Goal: Task Accomplishment & Management: Use online tool/utility

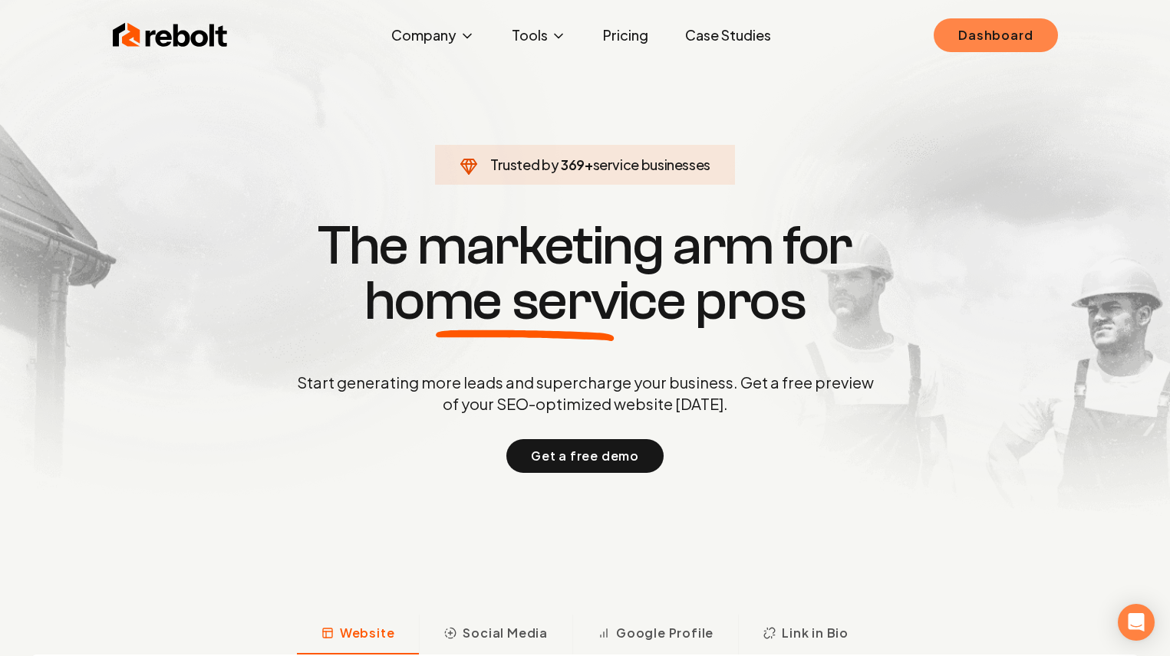
click at [990, 37] on link "Dashboard" at bounding box center [994, 35] width 123 height 34
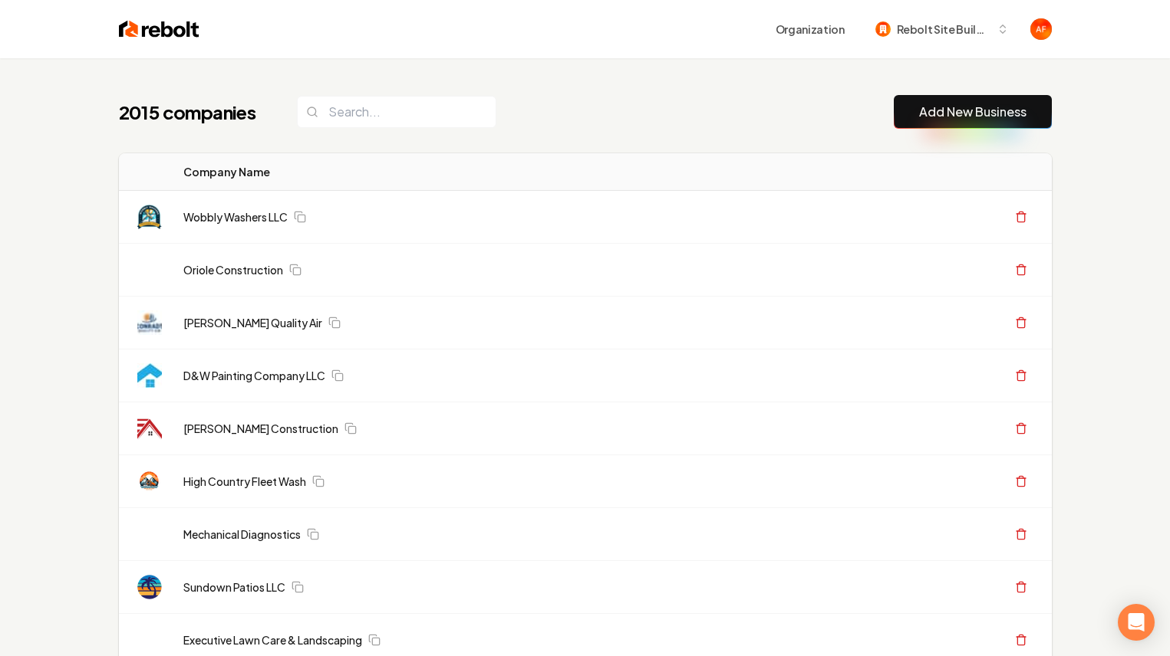
click at [910, 104] on button "Add New Business" at bounding box center [972, 112] width 158 height 34
click at [951, 102] on button "Add New Business" at bounding box center [972, 112] width 158 height 34
click at [916, 110] on button "Add New Business" at bounding box center [972, 112] width 158 height 34
click at [940, 118] on link "Add New Business" at bounding box center [972, 112] width 107 height 18
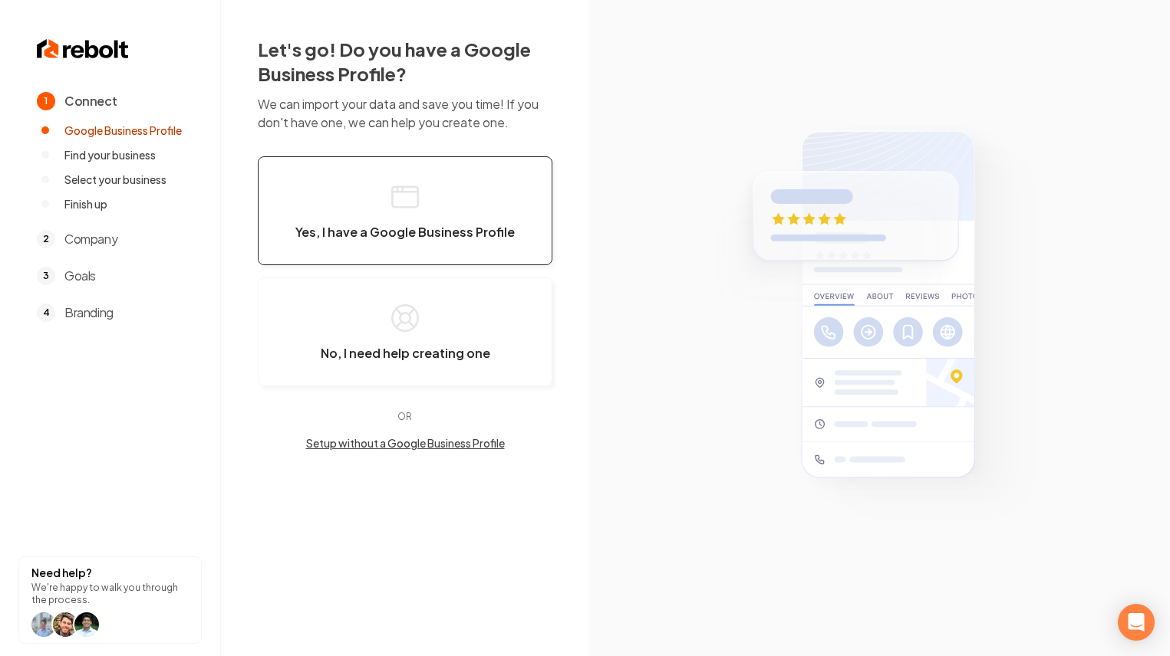
click at [503, 221] on button "Yes, I have a Google Business Profile" at bounding box center [405, 210] width 295 height 109
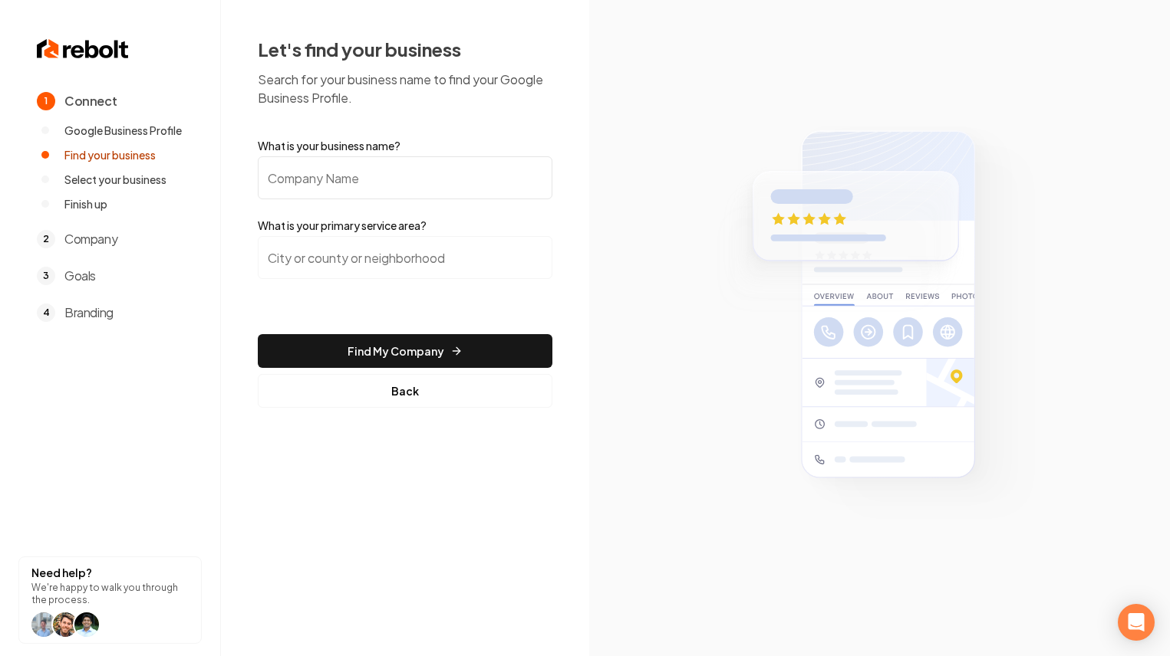
click at [478, 193] on input "What is your business name?" at bounding box center [405, 177] width 295 height 43
click at [285, 180] on input "[PERSON_NAME]" at bounding box center [405, 177] width 295 height 43
click at [342, 171] on input "[PERSON_NAME]" at bounding box center [405, 177] width 295 height 43
type input "[PERSON_NAME] Cattle Co"
click at [363, 252] on input "search" at bounding box center [405, 257] width 295 height 43
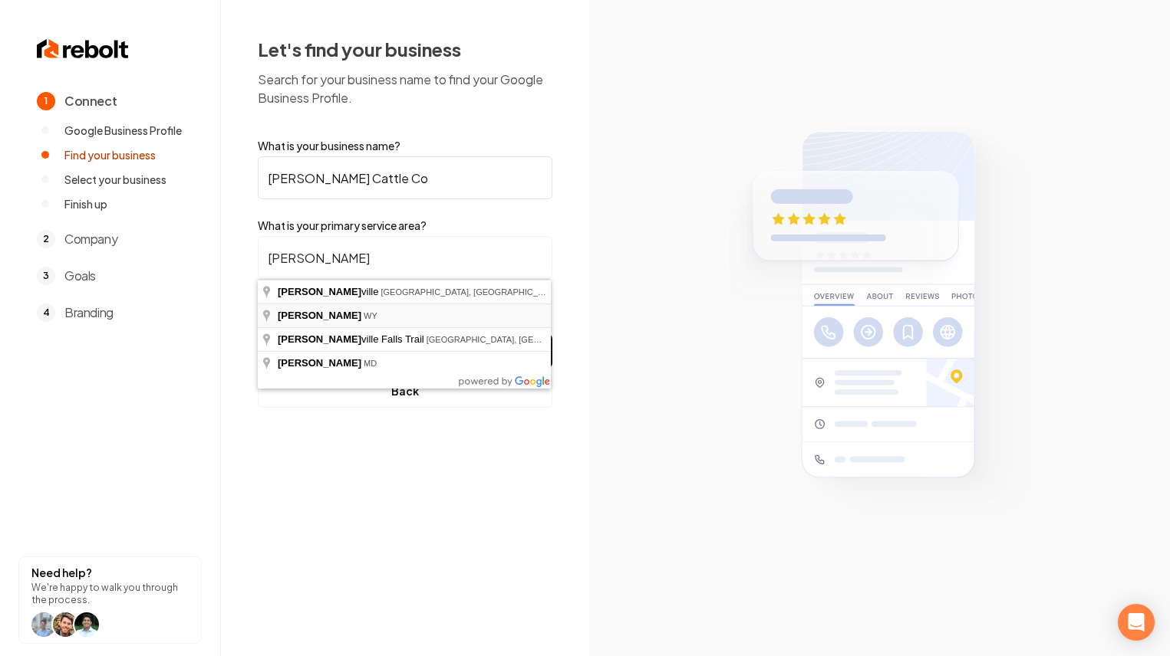
type input "[PERSON_NAME], WY"
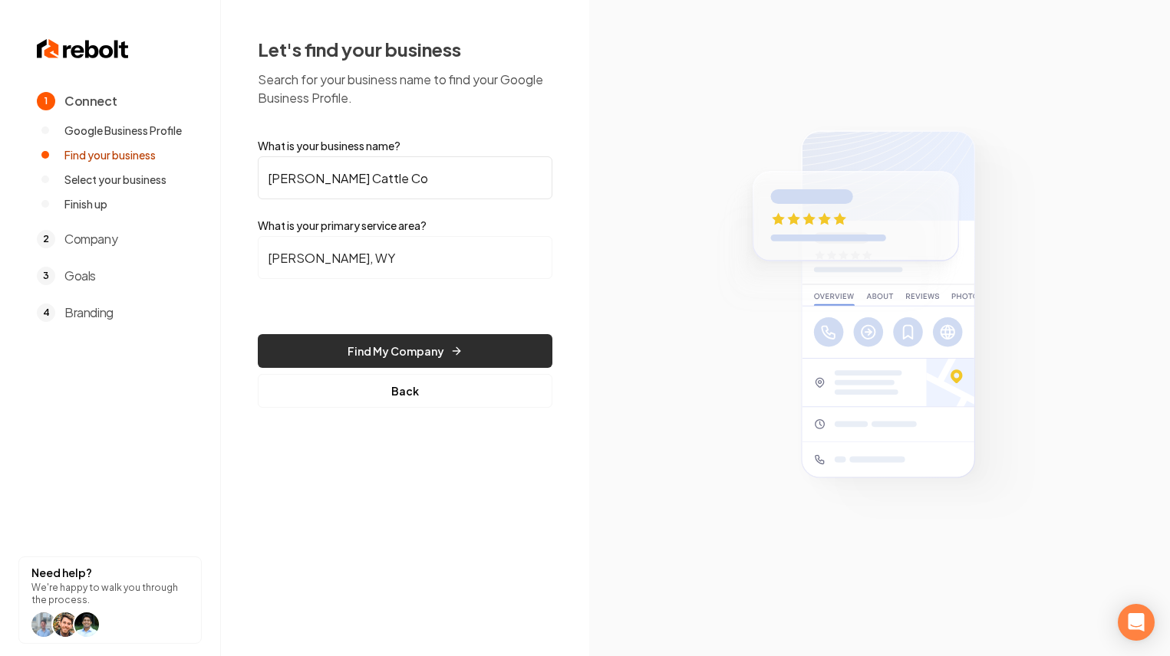
click at [388, 345] on button "Find My Company" at bounding box center [405, 351] width 295 height 34
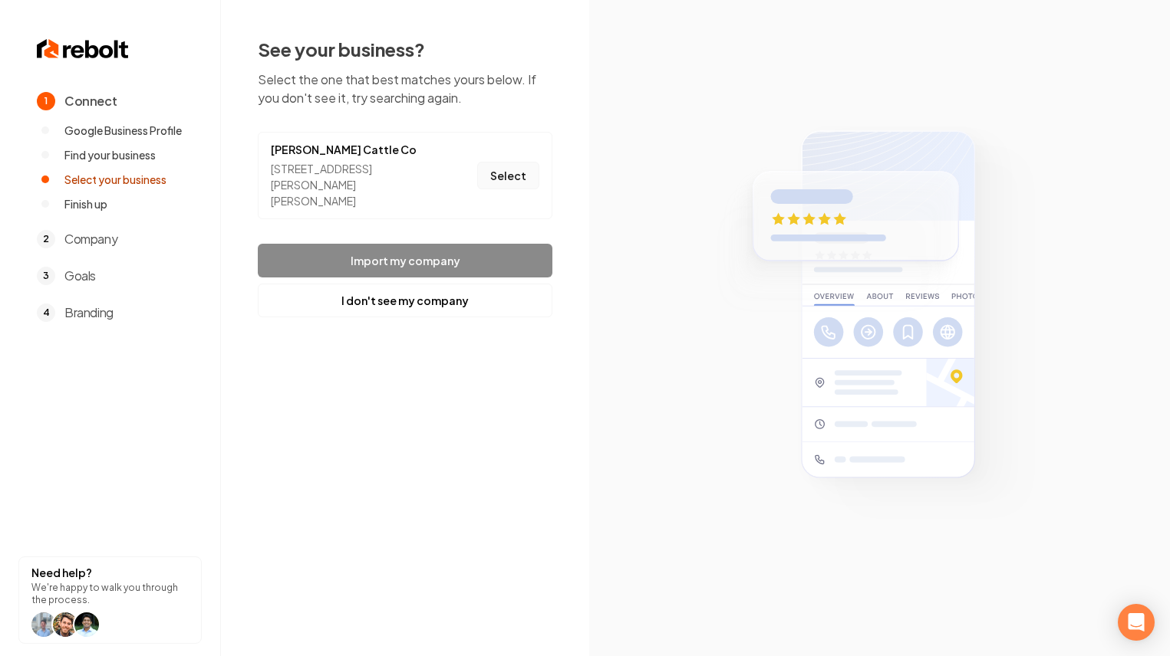
click at [502, 166] on button "Select" at bounding box center [508, 176] width 62 height 28
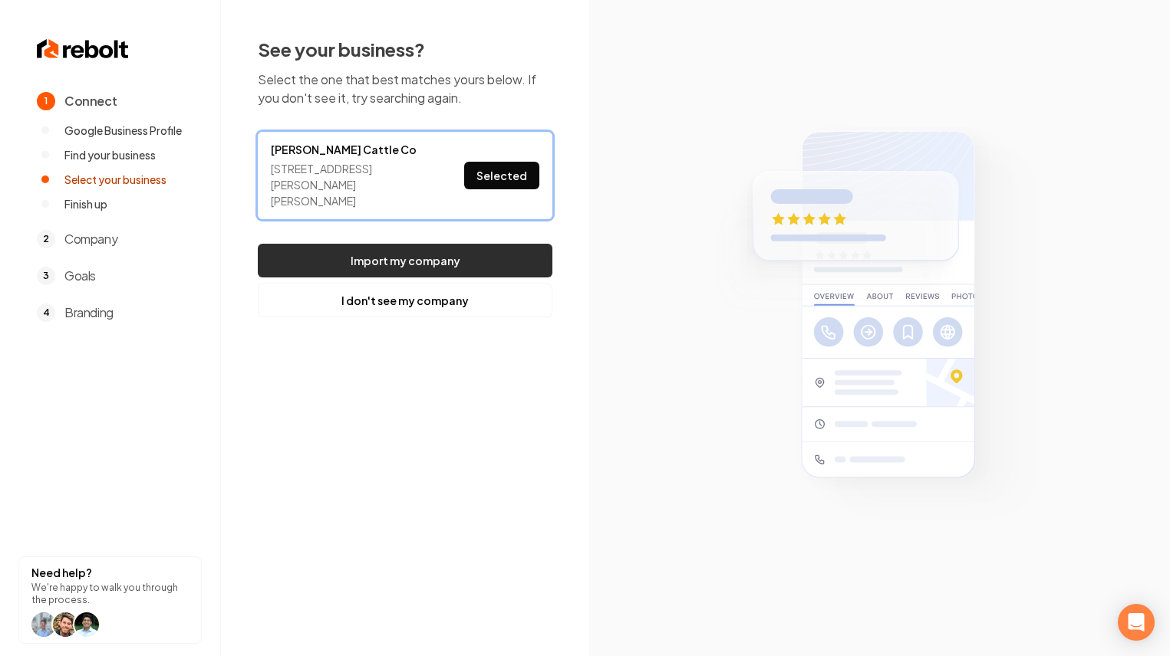
click at [462, 244] on button "Import my company" at bounding box center [405, 261] width 295 height 34
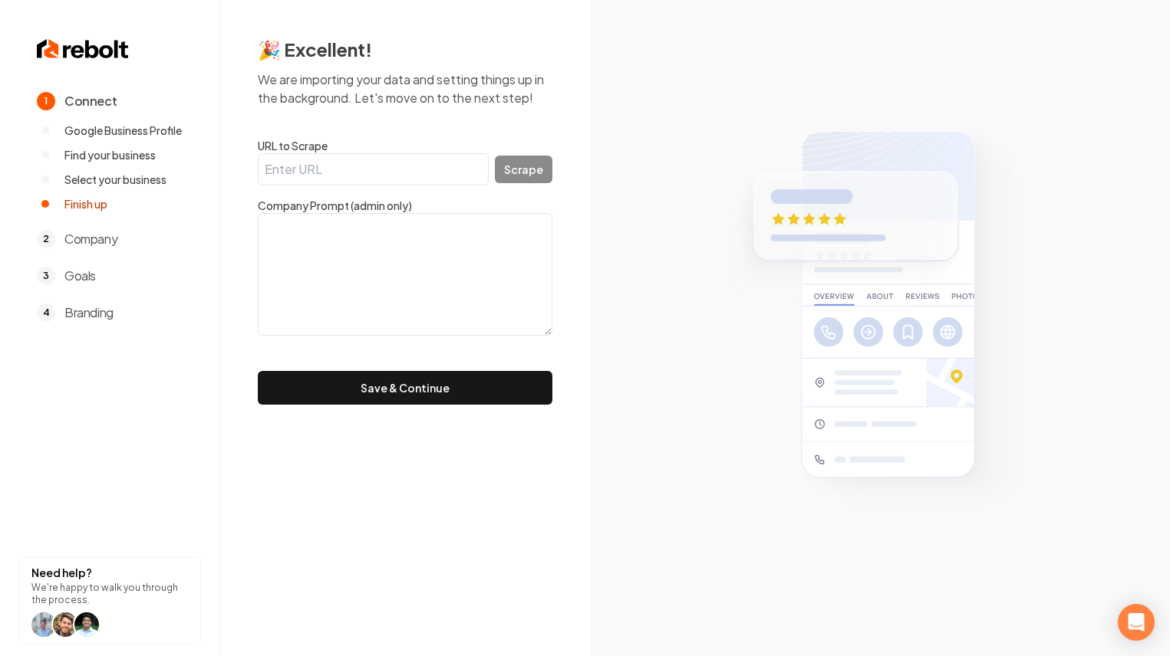
click at [409, 410] on div "🎉 Excellent! We are importing your data and setting things up in the background…" at bounding box center [405, 221] width 368 height 442
click at [411, 398] on button "Save & Continue" at bounding box center [405, 388] width 295 height 34
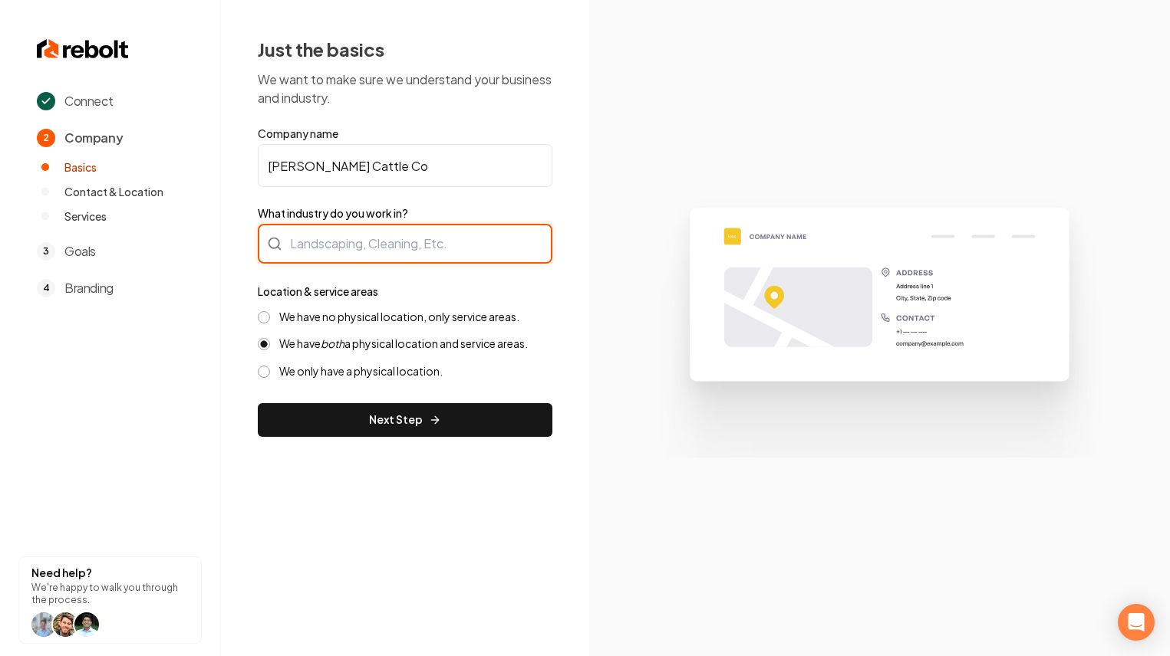
click at [438, 245] on div at bounding box center [405, 244] width 295 height 40
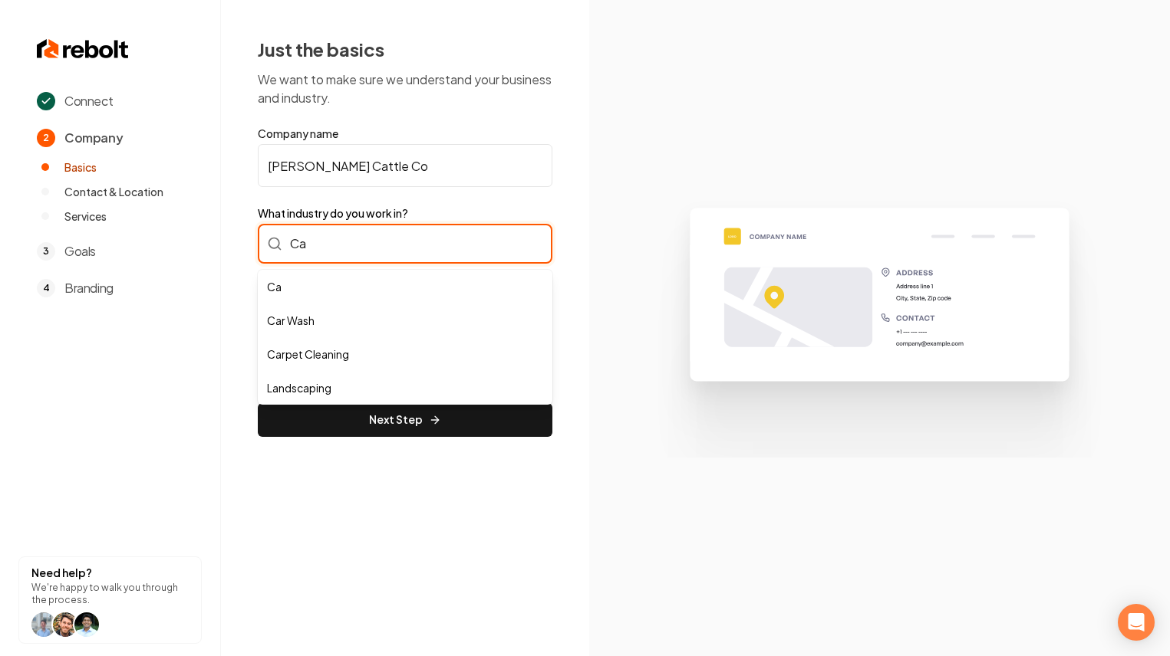
type input "C"
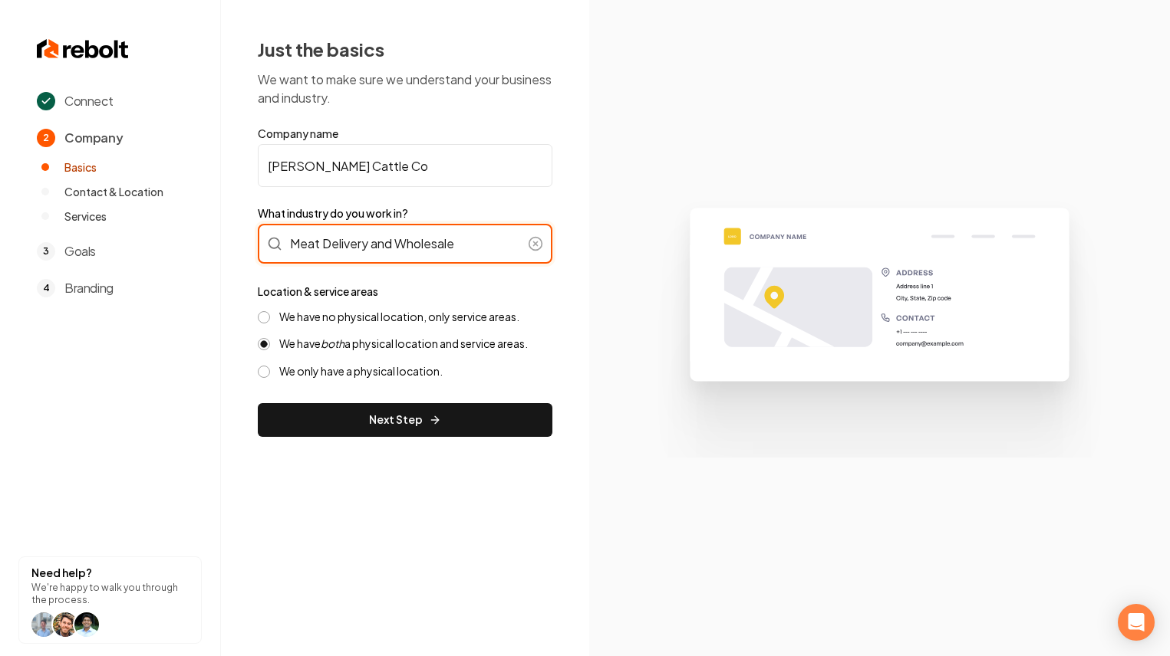
type input "Meat Delivery and Wholesale"
click at [387, 318] on label "We have no physical location, only service areas." at bounding box center [399, 317] width 240 height 15
click at [270, 318] on button "We have no physical location, only service areas." at bounding box center [264, 317] width 12 height 12
click at [487, 258] on input "Meat Delivery and Wholesale" at bounding box center [405, 244] width 295 height 40
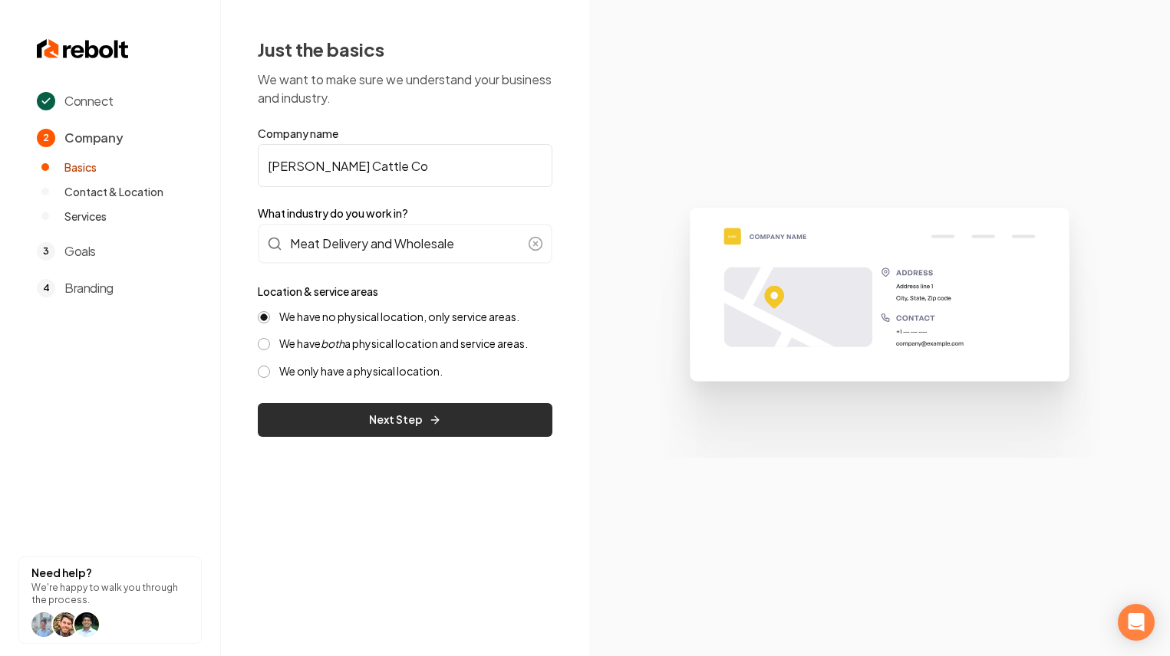
click at [391, 415] on button "Next Step" at bounding box center [405, 420] width 295 height 34
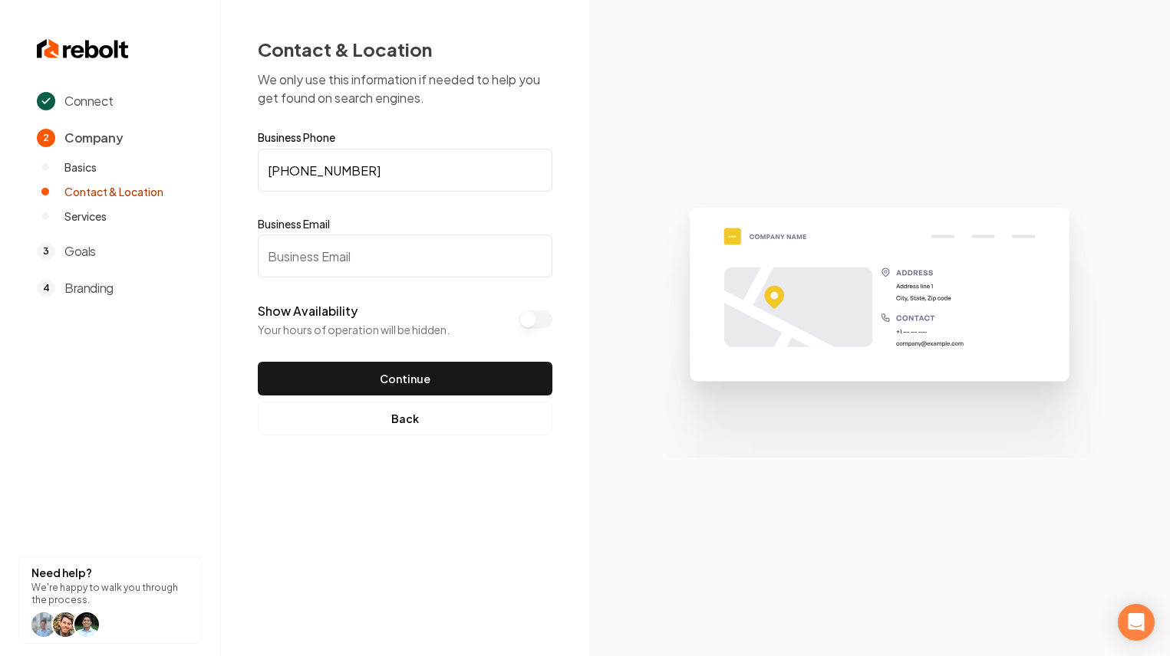
click at [362, 245] on input "Business Email" at bounding box center [405, 256] width 295 height 43
type input "T"
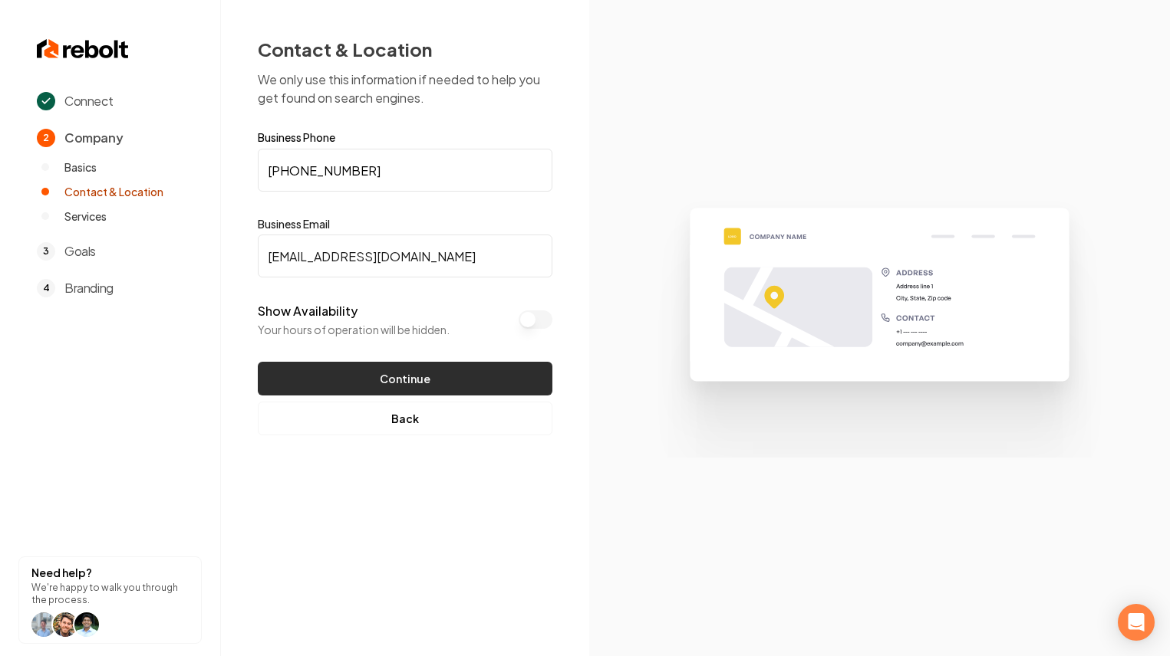
type input "[EMAIL_ADDRESS][DOMAIN_NAME]"
click at [429, 367] on button "Continue" at bounding box center [405, 379] width 295 height 34
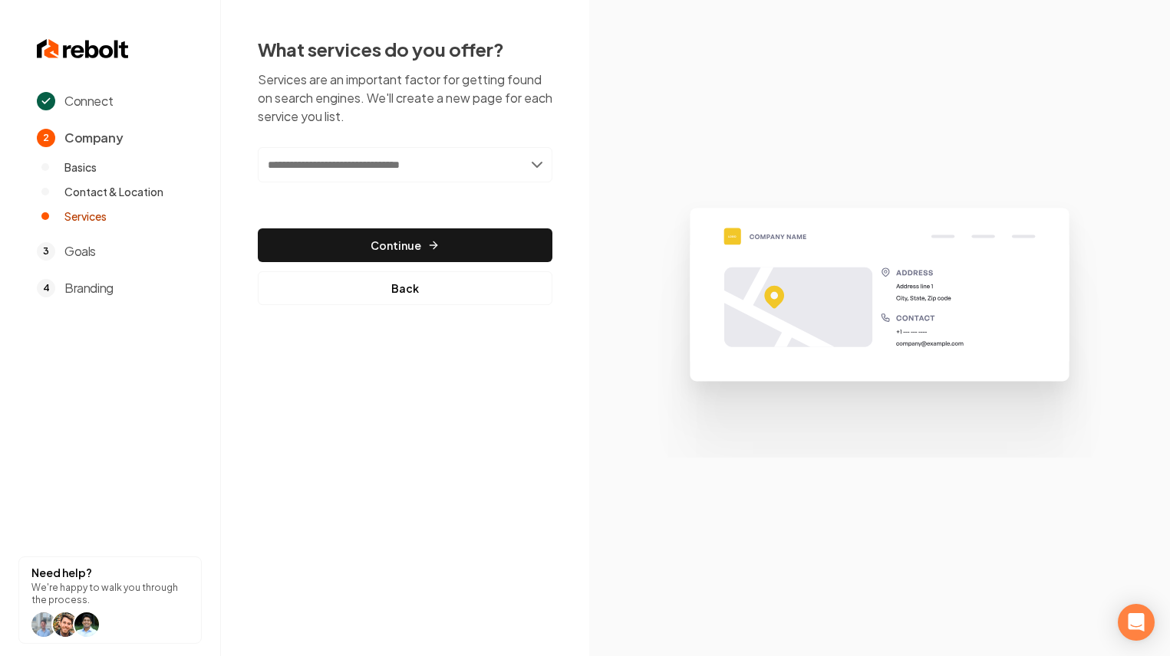
click at [492, 156] on input "text" at bounding box center [405, 164] width 295 height 35
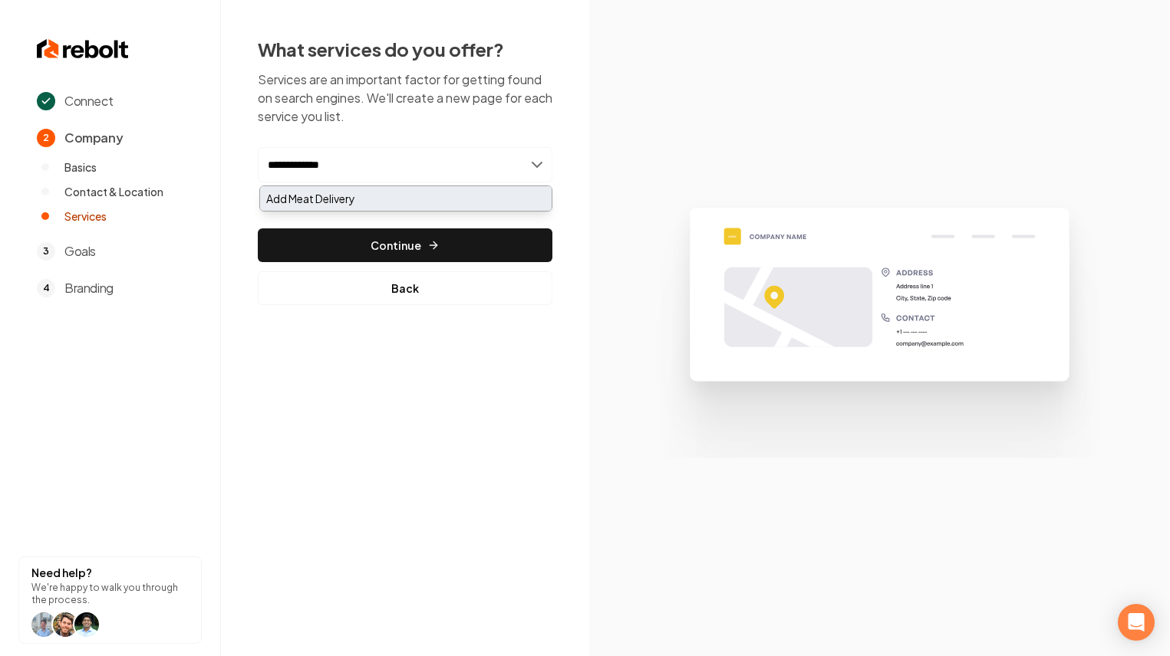
type input "**********"
click at [429, 204] on div "Add Meat Delivery" at bounding box center [405, 198] width 291 height 25
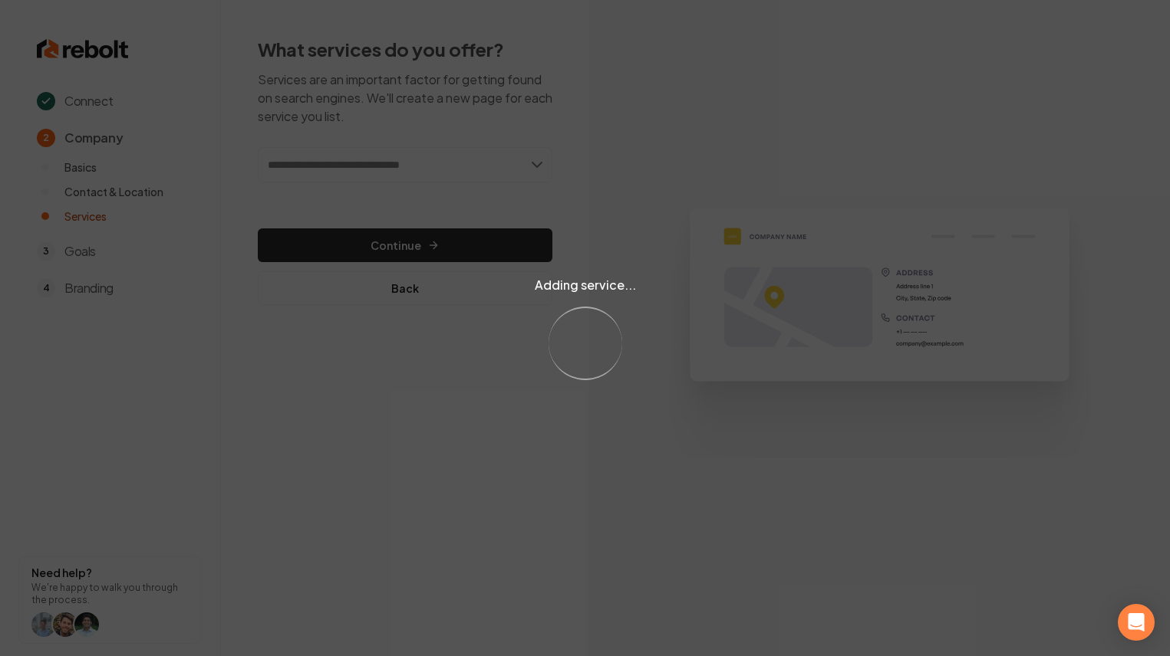
click at [401, 163] on div "Adding service... Loading..." at bounding box center [585, 328] width 1170 height 656
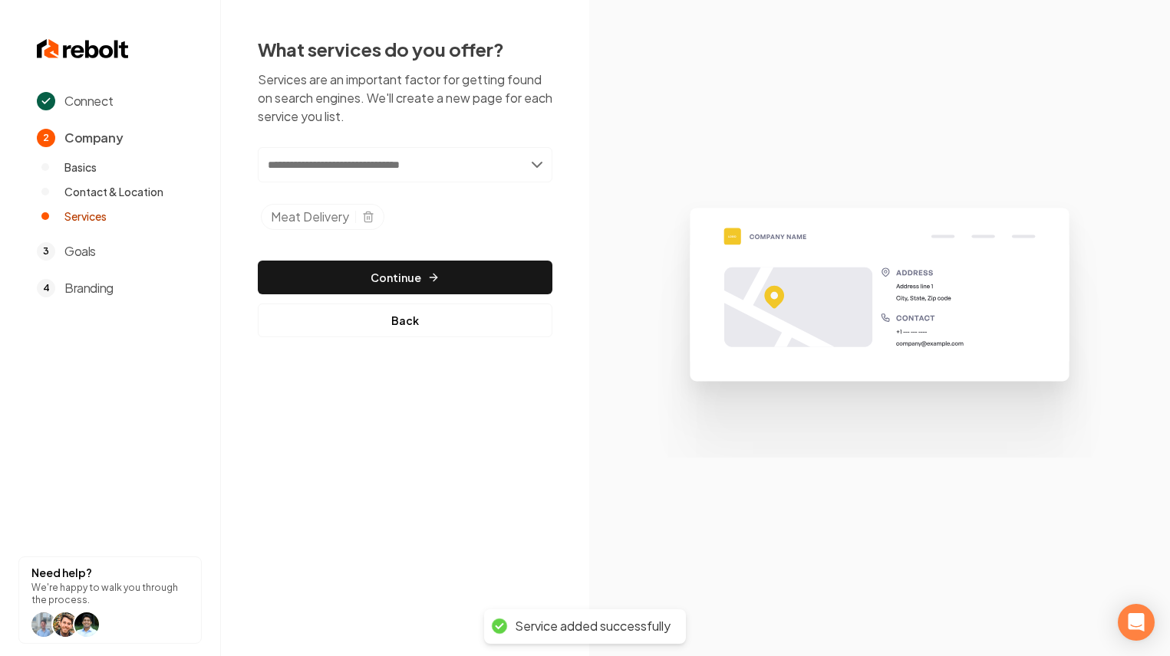
click at [387, 169] on input "text" at bounding box center [405, 164] width 295 height 35
type input "*"
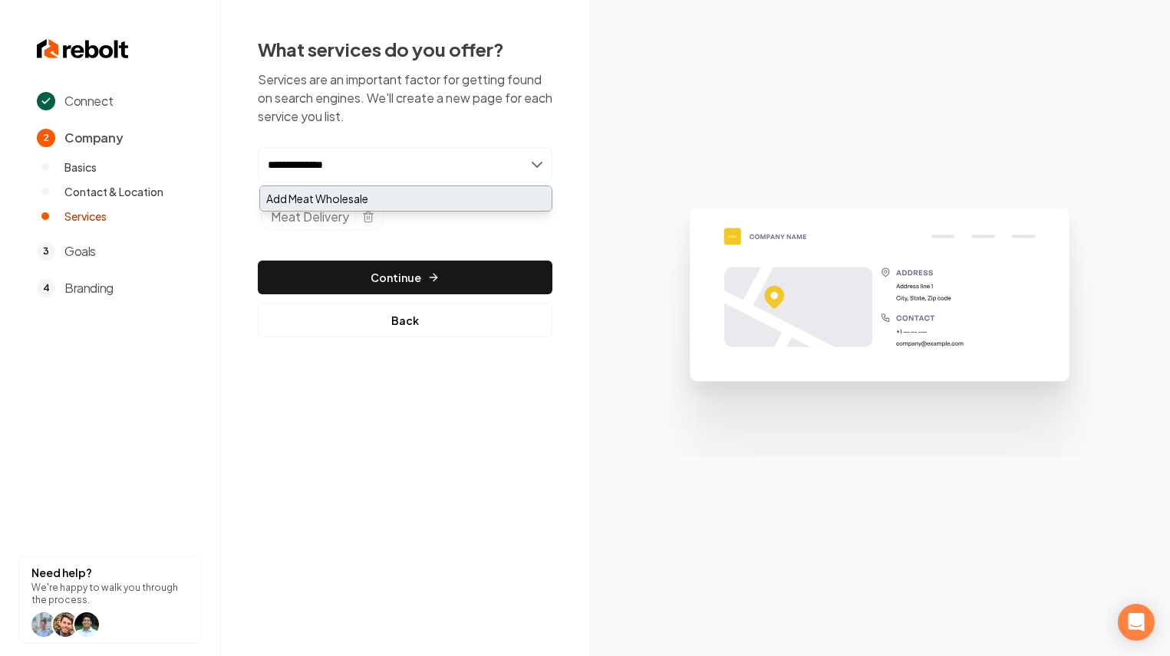
type input "**********"
click at [394, 202] on div "Add Meat Wholesale" at bounding box center [405, 198] width 291 height 25
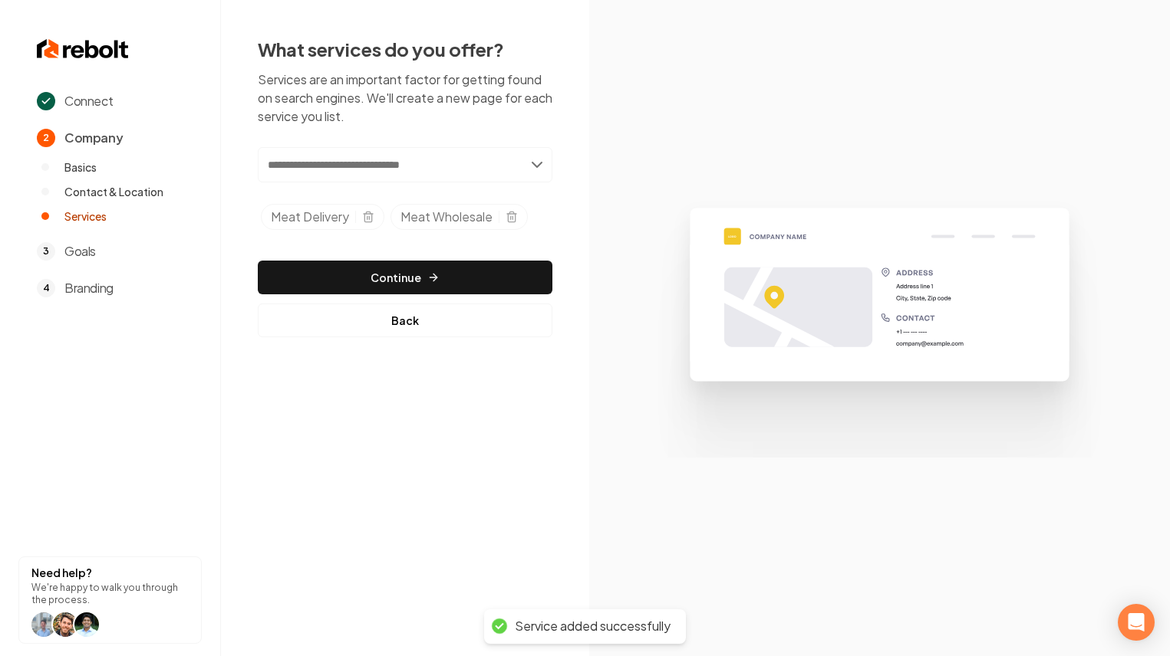
click at [398, 163] on input "text" at bounding box center [405, 164] width 295 height 35
click at [321, 168] on input "*********" at bounding box center [405, 164] width 295 height 35
click at [323, 168] on input "*********" at bounding box center [405, 164] width 295 height 35
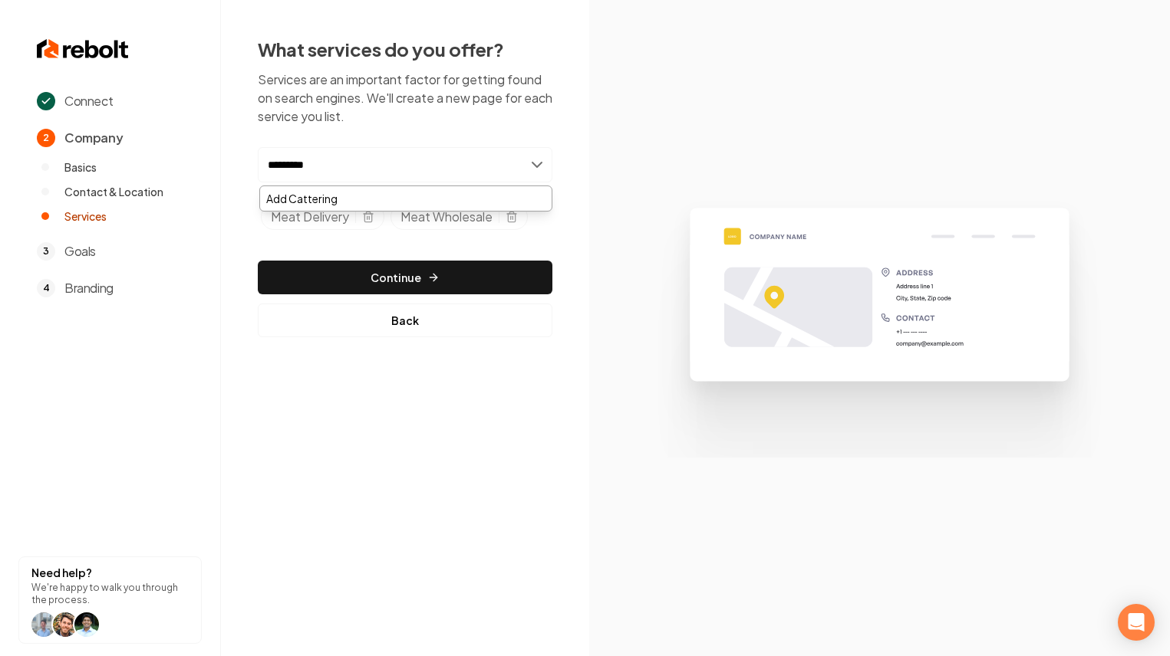
click at [323, 168] on input "*********" at bounding box center [405, 164] width 295 height 35
paste input "text"
click at [271, 163] on input "********" at bounding box center [405, 164] width 295 height 35
click at [263, 163] on input "********" at bounding box center [405, 164] width 295 height 35
type input "**********"
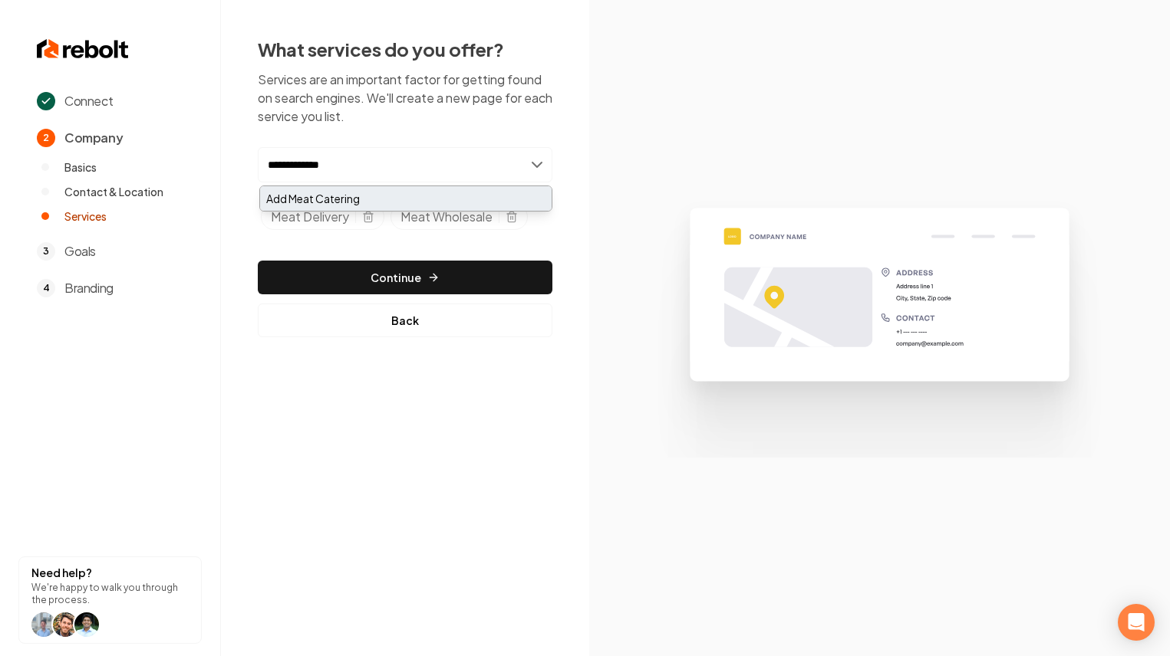
click at [327, 193] on div "Add Meat Catering" at bounding box center [405, 198] width 291 height 25
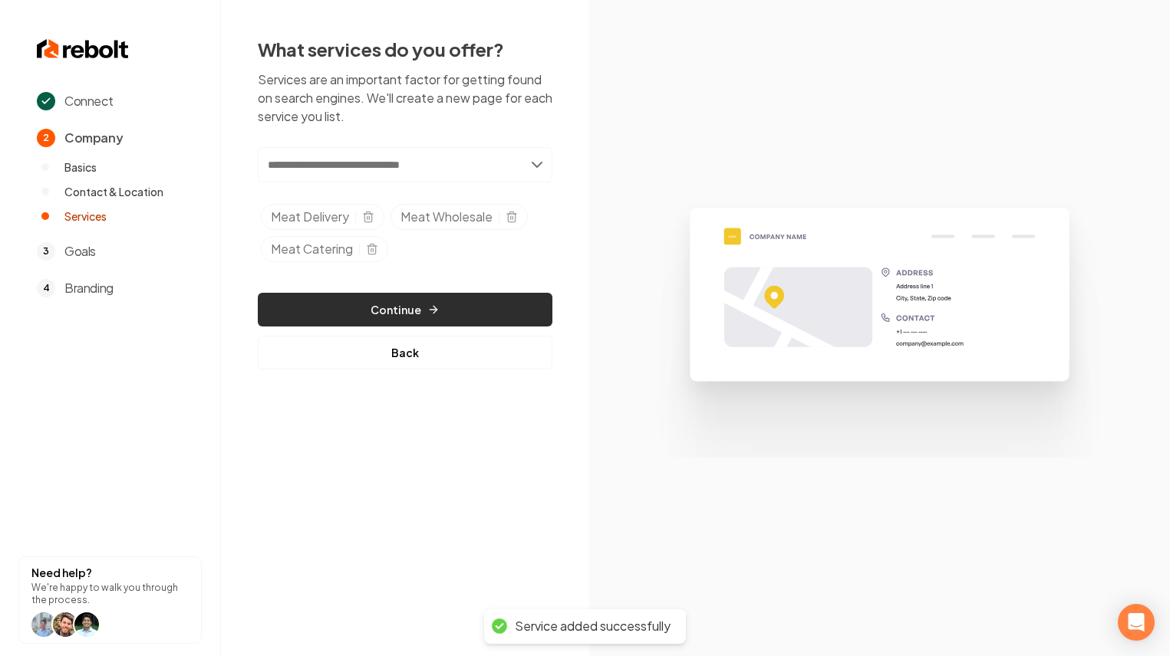
click at [419, 304] on button "Continue" at bounding box center [405, 310] width 295 height 34
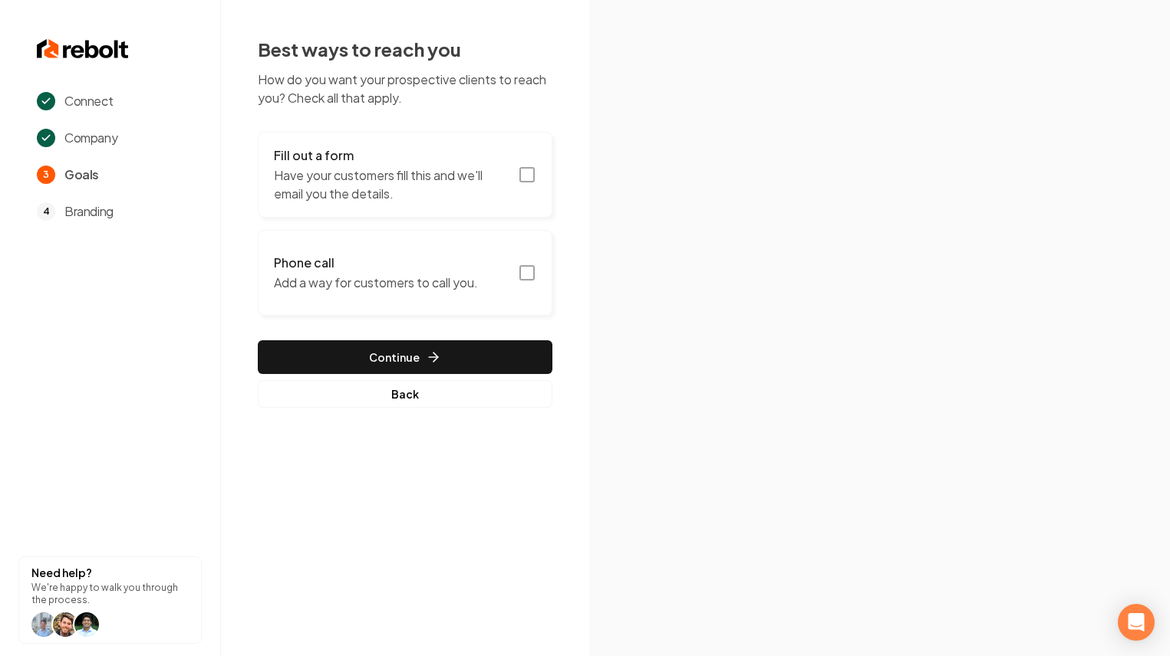
click at [528, 173] on icon "button" at bounding box center [527, 175] width 18 height 18
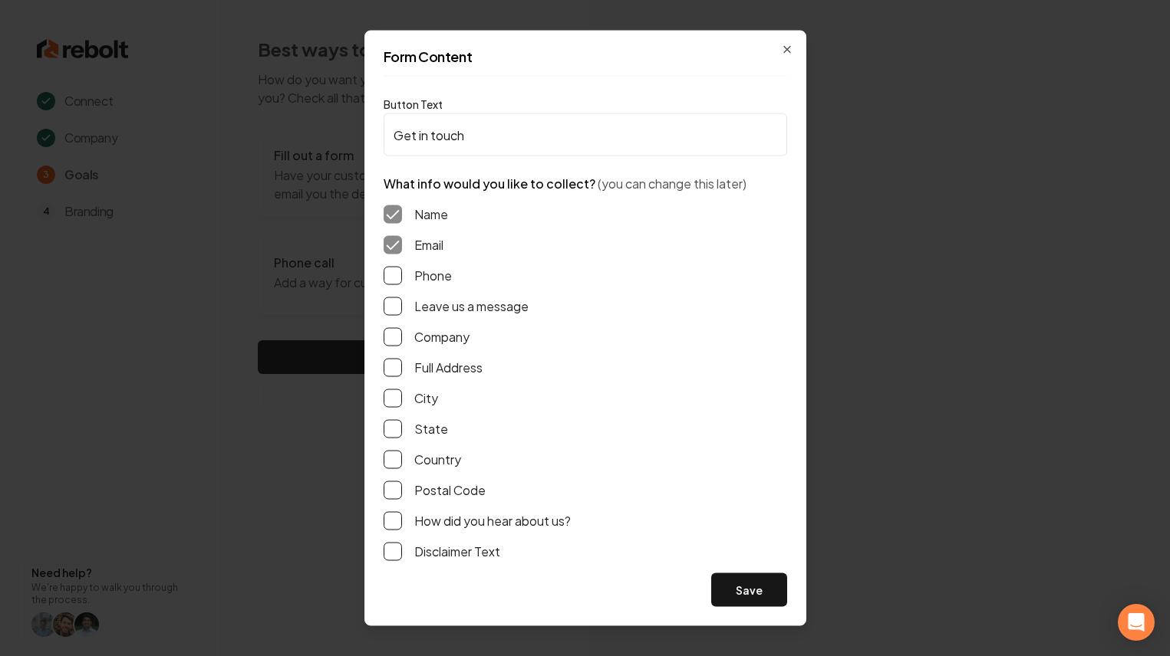
click at [421, 281] on label "Phone" at bounding box center [433, 276] width 38 height 18
click at [402, 281] on button "Phone" at bounding box center [392, 276] width 18 height 18
click at [419, 303] on label "Leave us a message" at bounding box center [471, 307] width 114 height 18
click at [402, 303] on button "Leave us a message" at bounding box center [392, 307] width 18 height 18
click at [437, 523] on label "How did you hear about us?" at bounding box center [492, 521] width 156 height 18
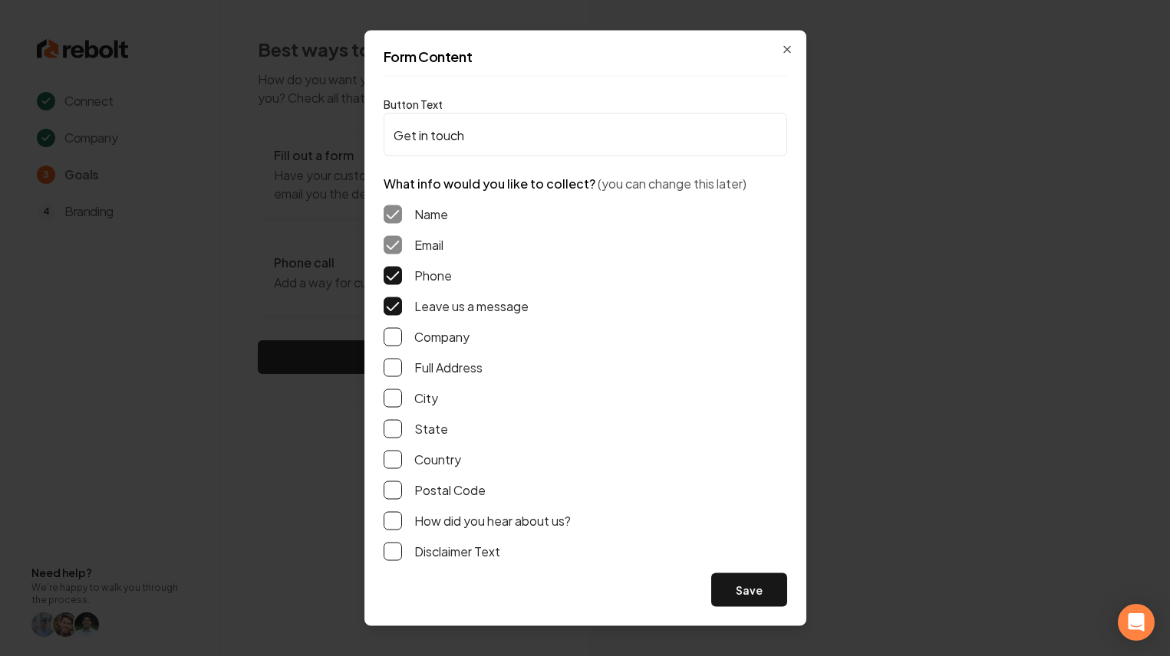
click at [402, 523] on button "How did you hear about us?" at bounding box center [392, 521] width 18 height 18
click at [459, 363] on label "Full Address" at bounding box center [448, 368] width 68 height 18
click at [402, 363] on button "Full Address" at bounding box center [392, 368] width 18 height 18
click at [729, 578] on button "Save" at bounding box center [749, 591] width 76 height 34
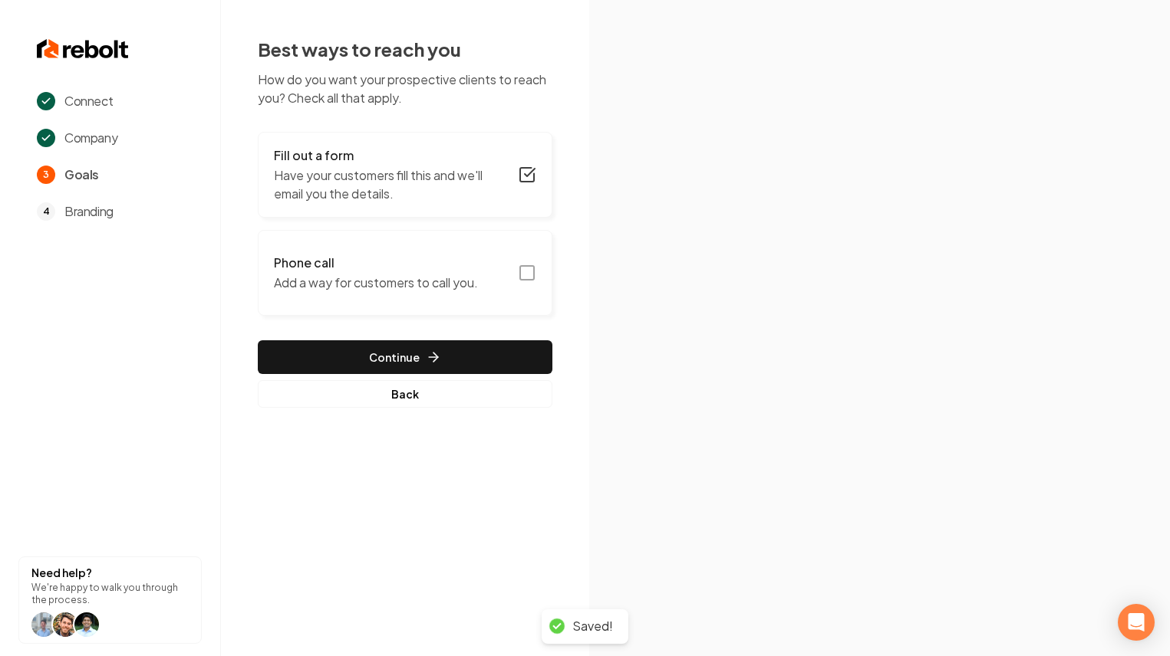
click at [497, 271] on button "Phone call Add a way for customers to call you." at bounding box center [405, 273] width 295 height 86
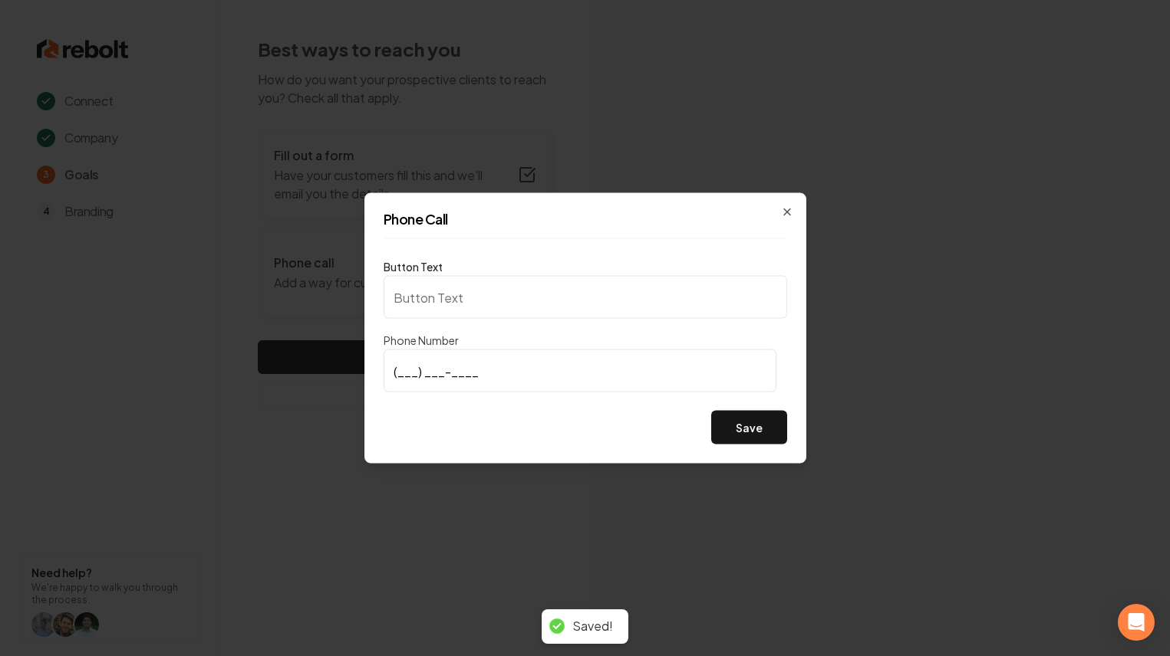
type input "Call us"
type input "[PHONE_NUMBER]"
click at [744, 443] on button "Save" at bounding box center [749, 428] width 76 height 34
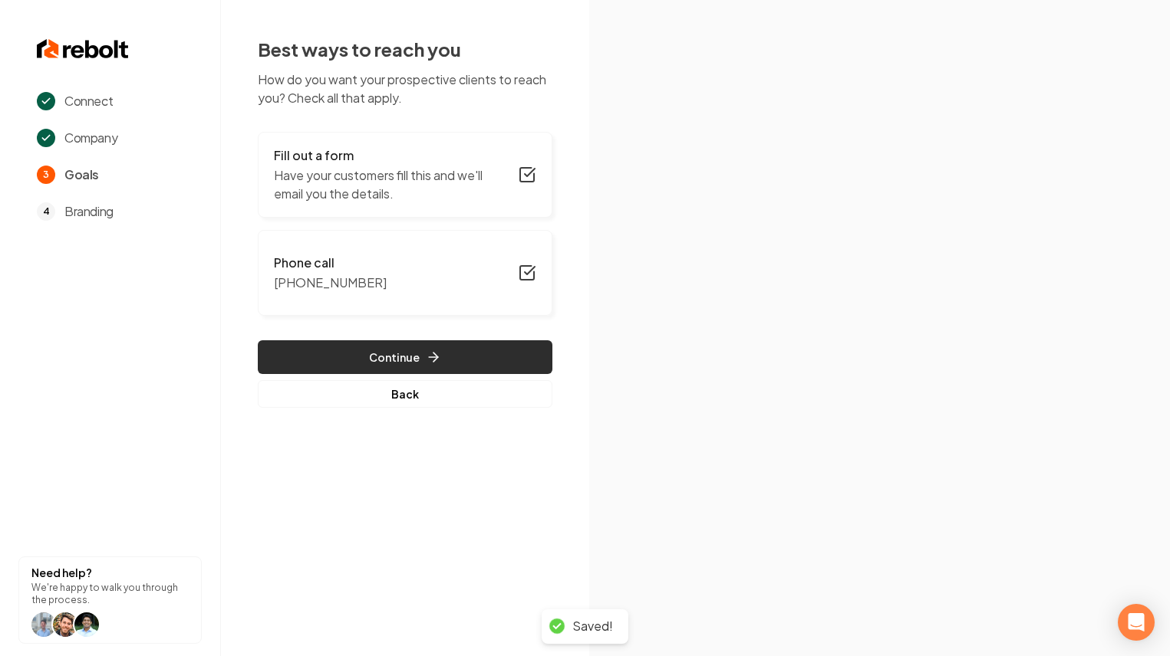
click at [505, 362] on button "Continue" at bounding box center [405, 358] width 295 height 34
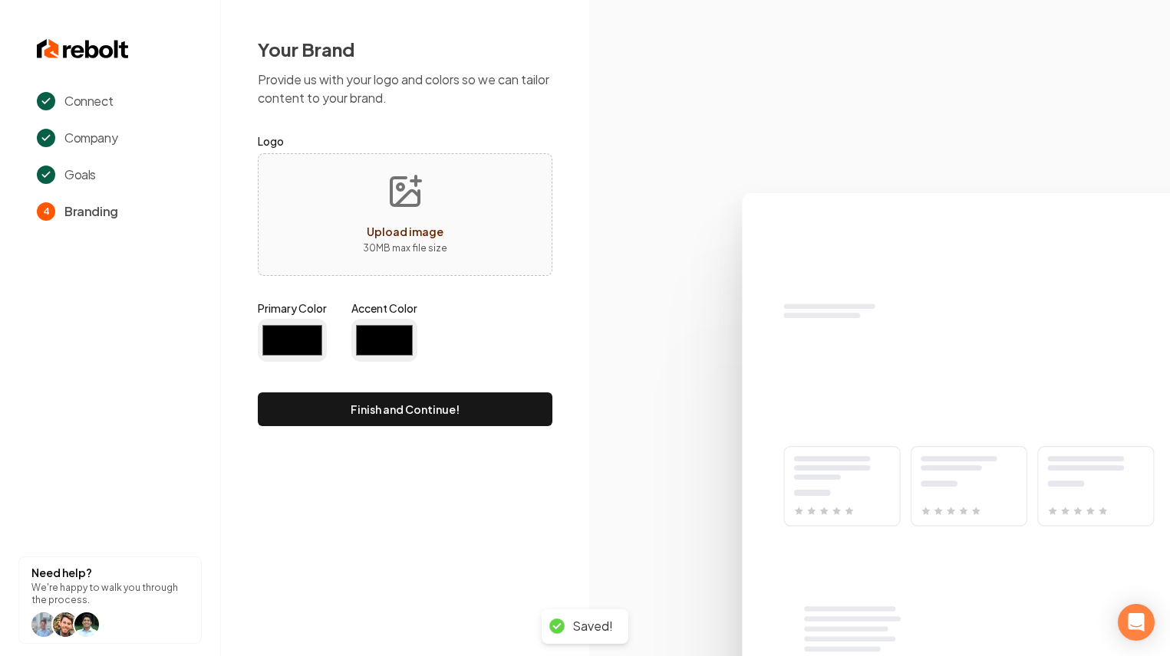
type input "#194d33"
type input "#70be00"
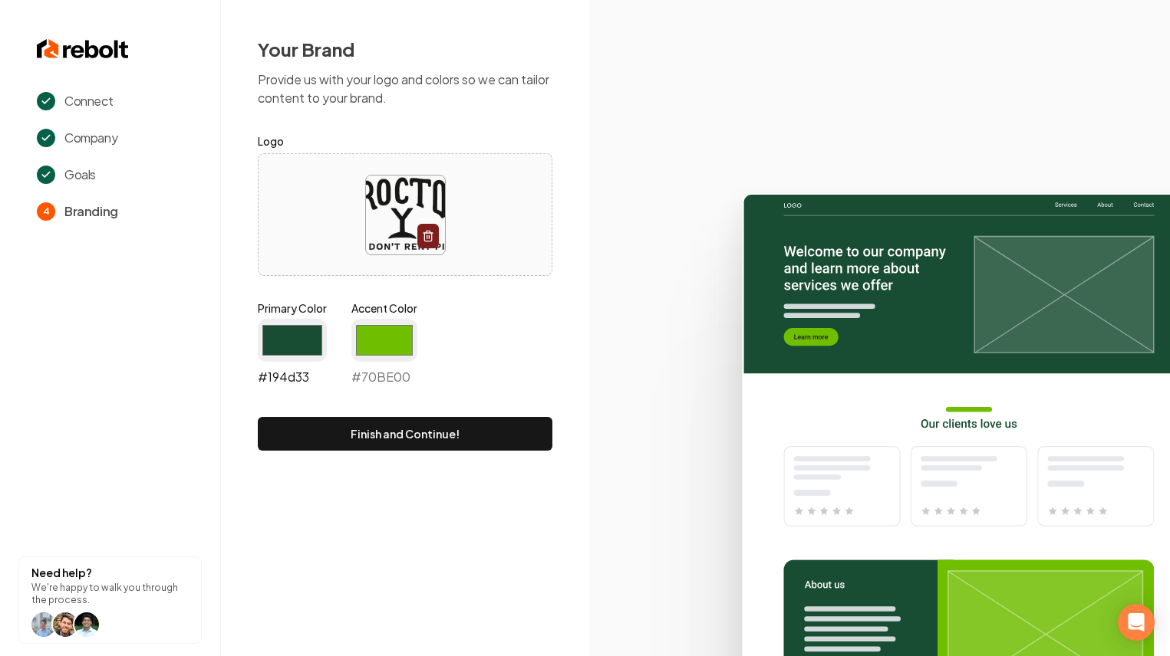
click at [301, 331] on input "#194d33" at bounding box center [292, 340] width 69 height 43
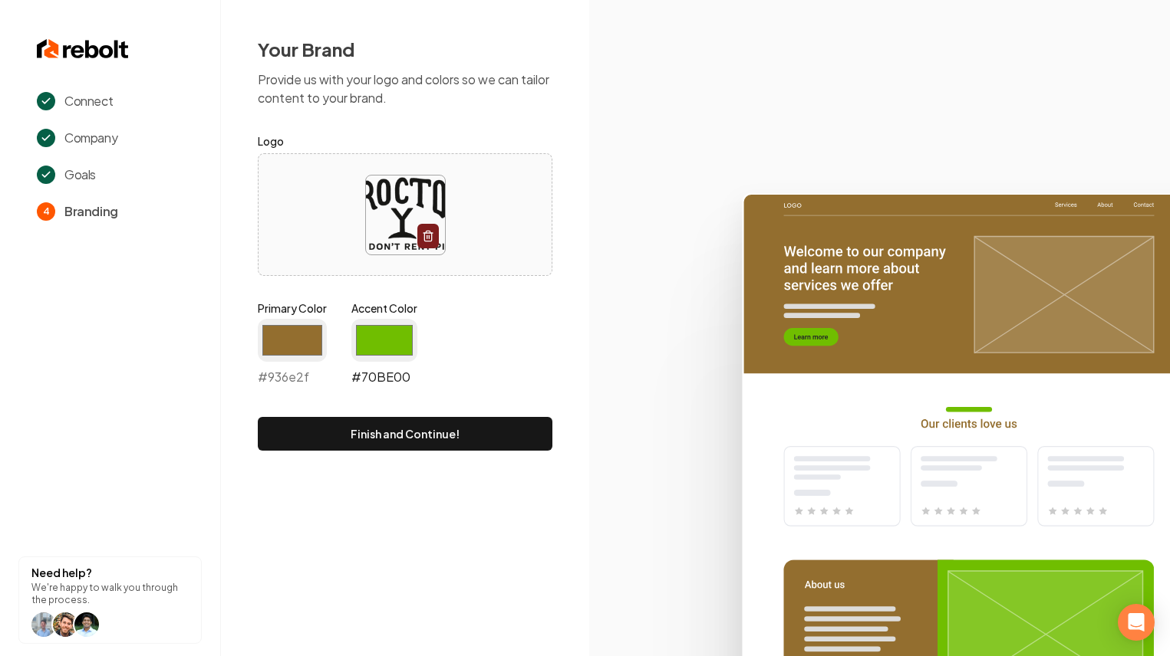
type input "#936e2f"
click at [387, 334] on input "#70be00" at bounding box center [384, 340] width 66 height 43
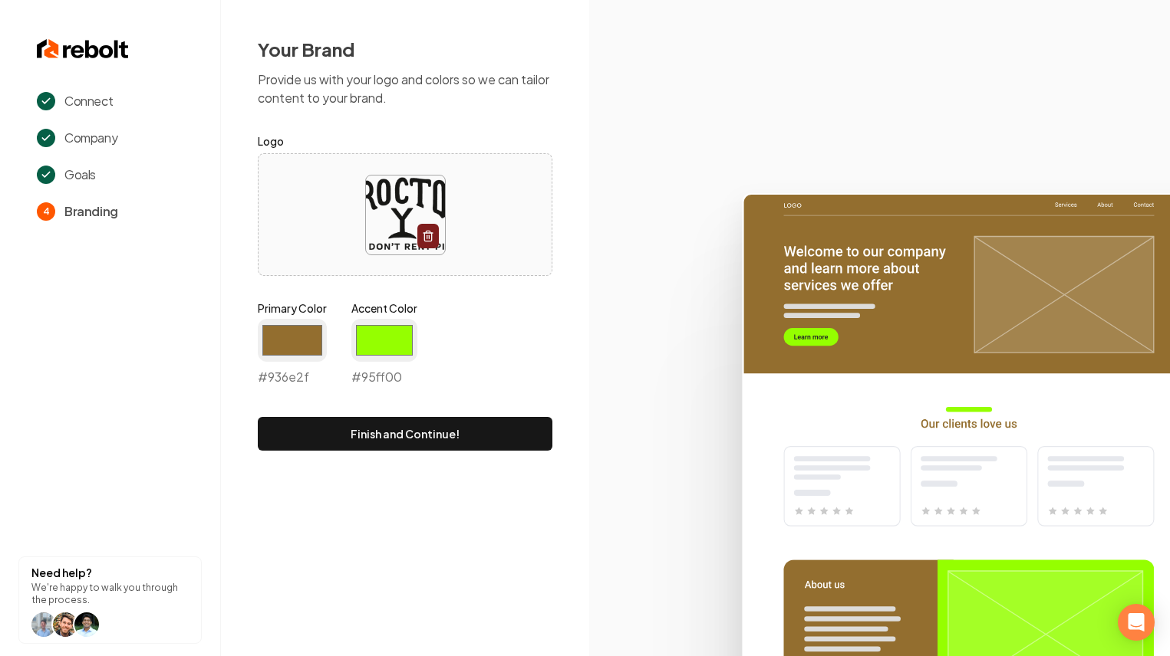
type input "#95ff00"
click at [533, 341] on div "Primary Color #936e2f #936e2f Accent Color #95ff00 #95ff00" at bounding box center [405, 347] width 295 height 92
click at [312, 335] on input "#936e2f" at bounding box center [292, 340] width 69 height 43
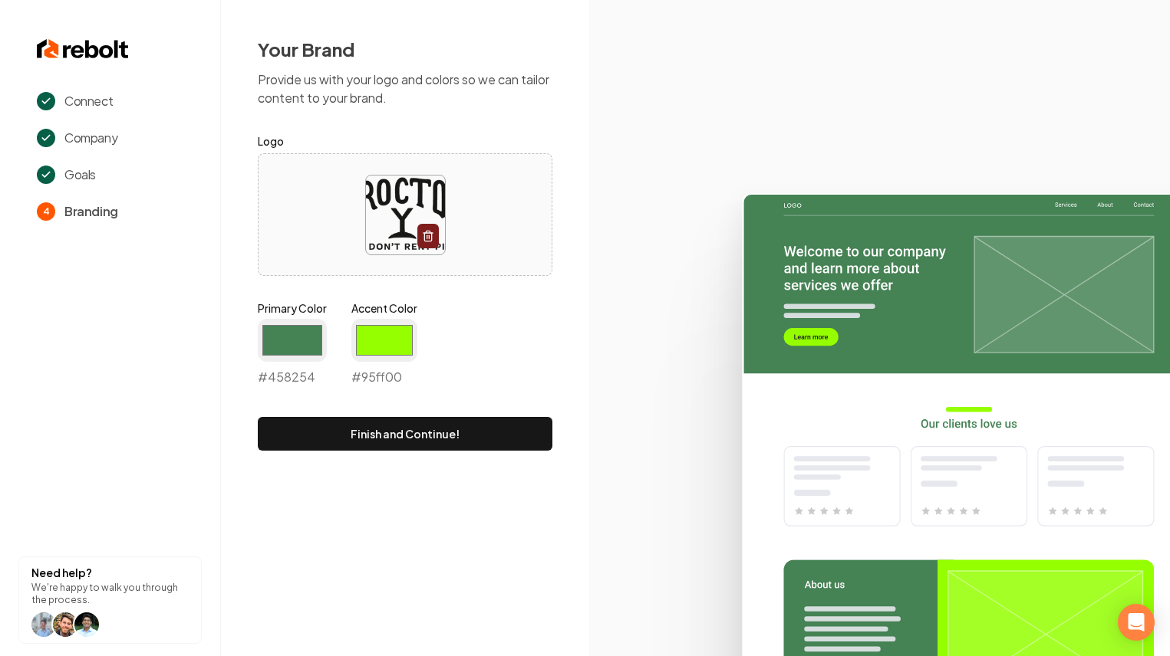
type input "#458254"
click at [394, 350] on input "#95ff00" at bounding box center [384, 340] width 66 height 43
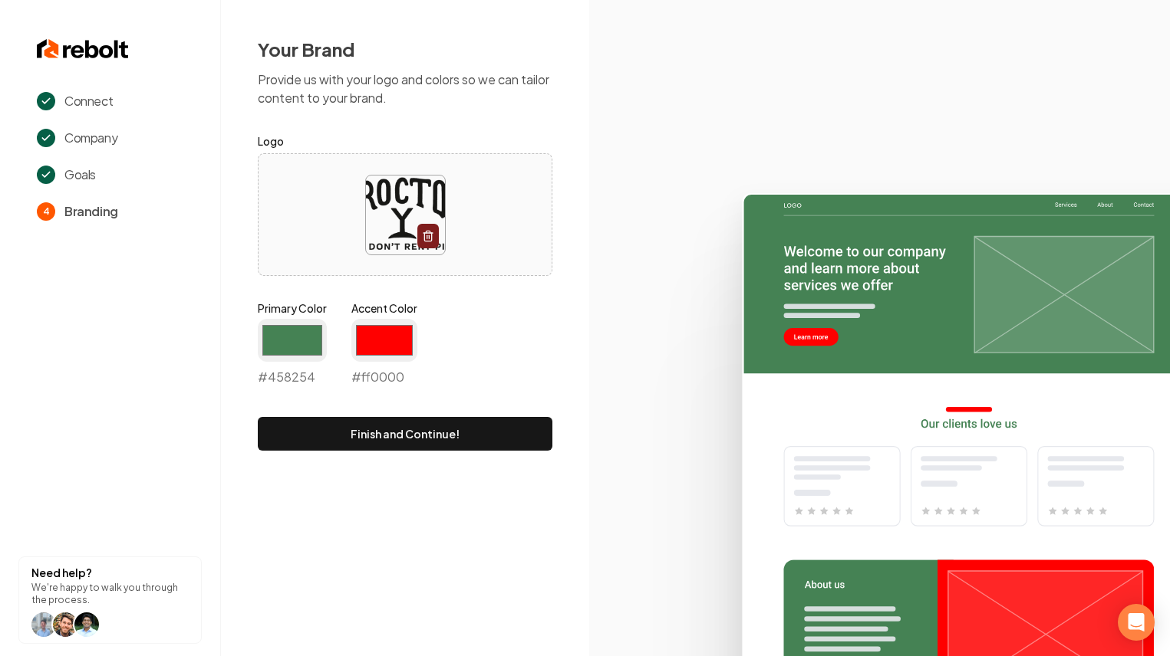
type input "#ff0000"
click at [565, 361] on div "Your Brand Provide us with your logo and colors so we can tailor content to you…" at bounding box center [405, 244] width 368 height 488
click at [425, 441] on button "Finish and Continue!" at bounding box center [405, 434] width 295 height 34
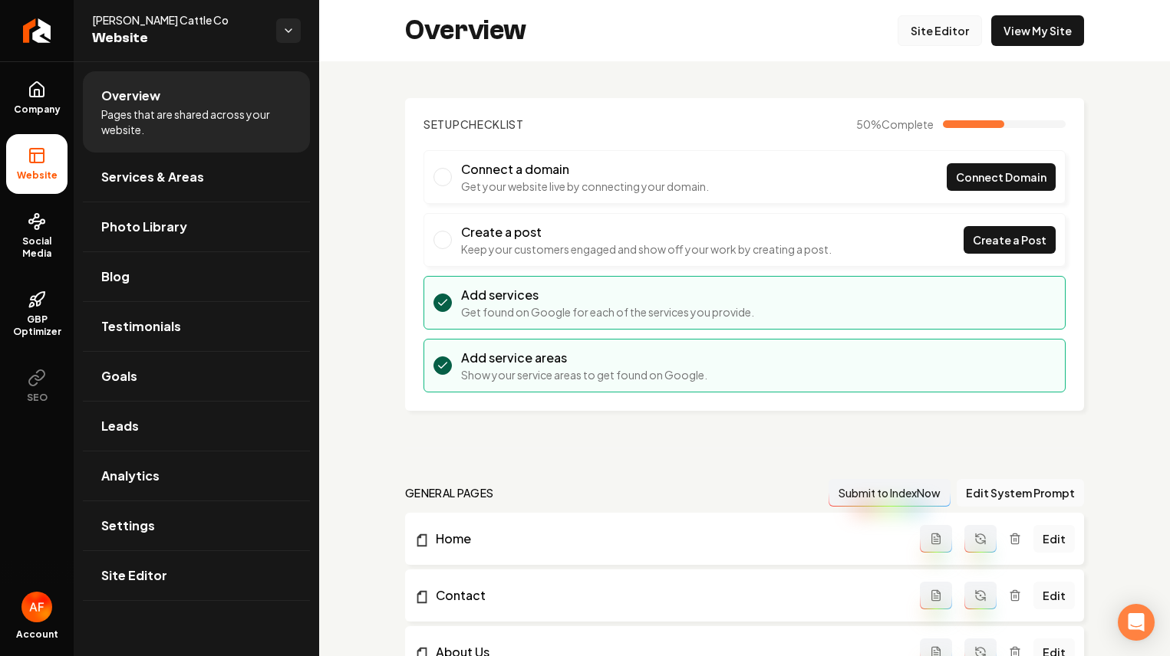
click at [913, 32] on link "Site Editor" at bounding box center [939, 30] width 84 height 31
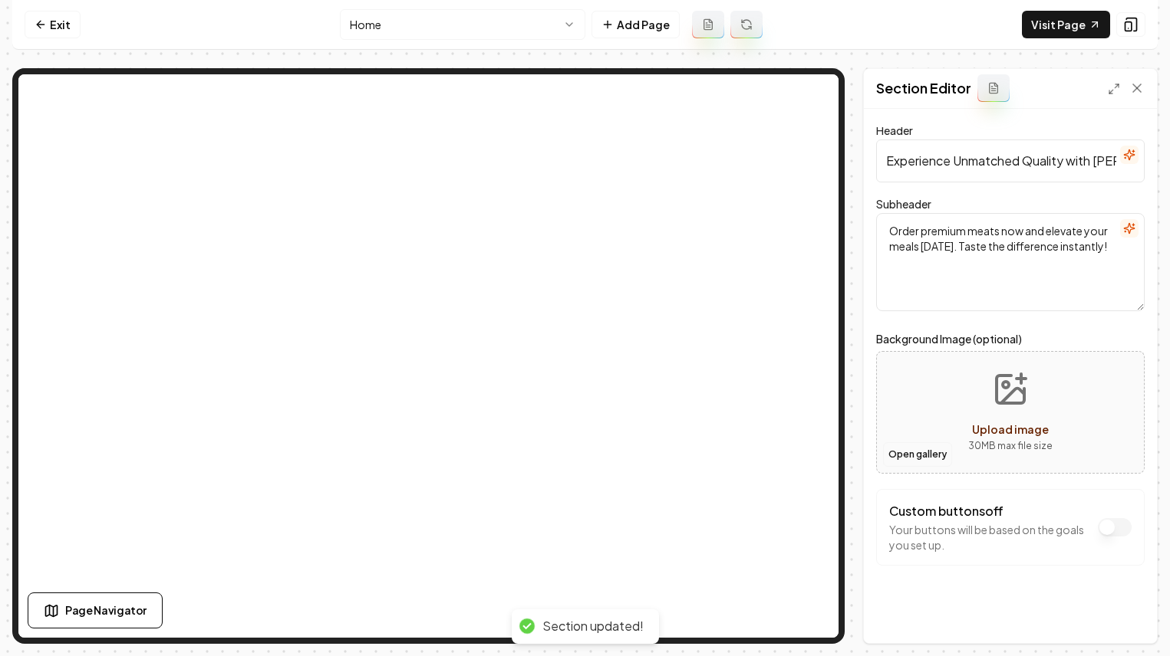
click at [936, 456] on button "Open gallery" at bounding box center [917, 455] width 69 height 25
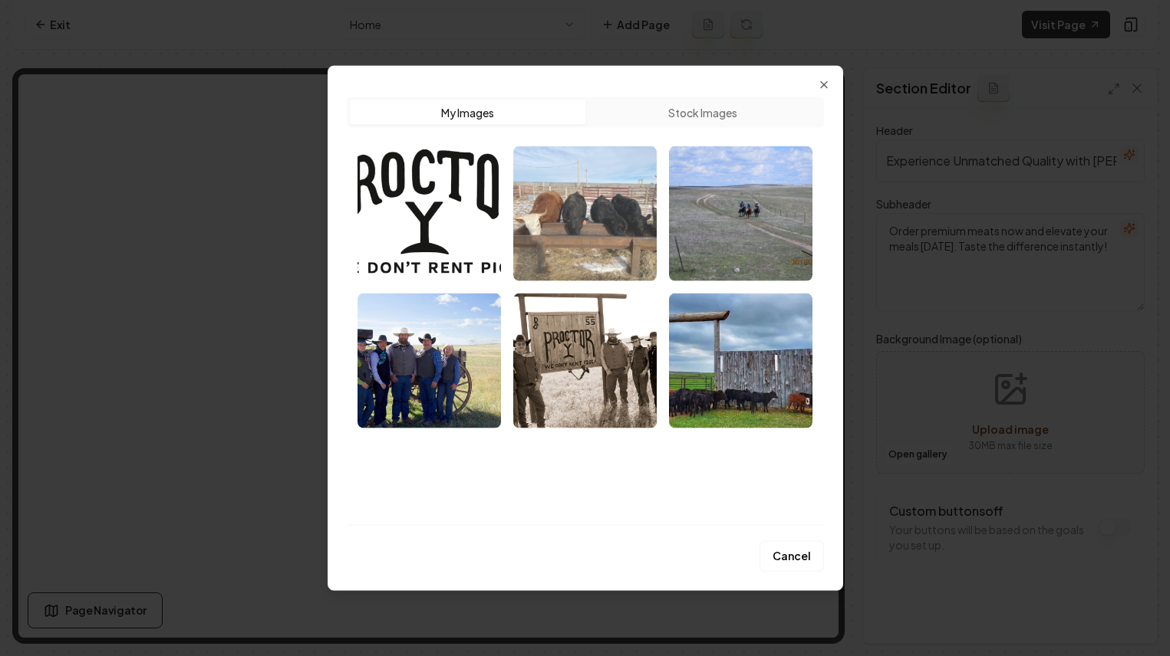
click at [578, 229] on img "Select image image_689f674d5c7cd75eb8bef9f1.jpeg" at bounding box center [584, 213] width 143 height 135
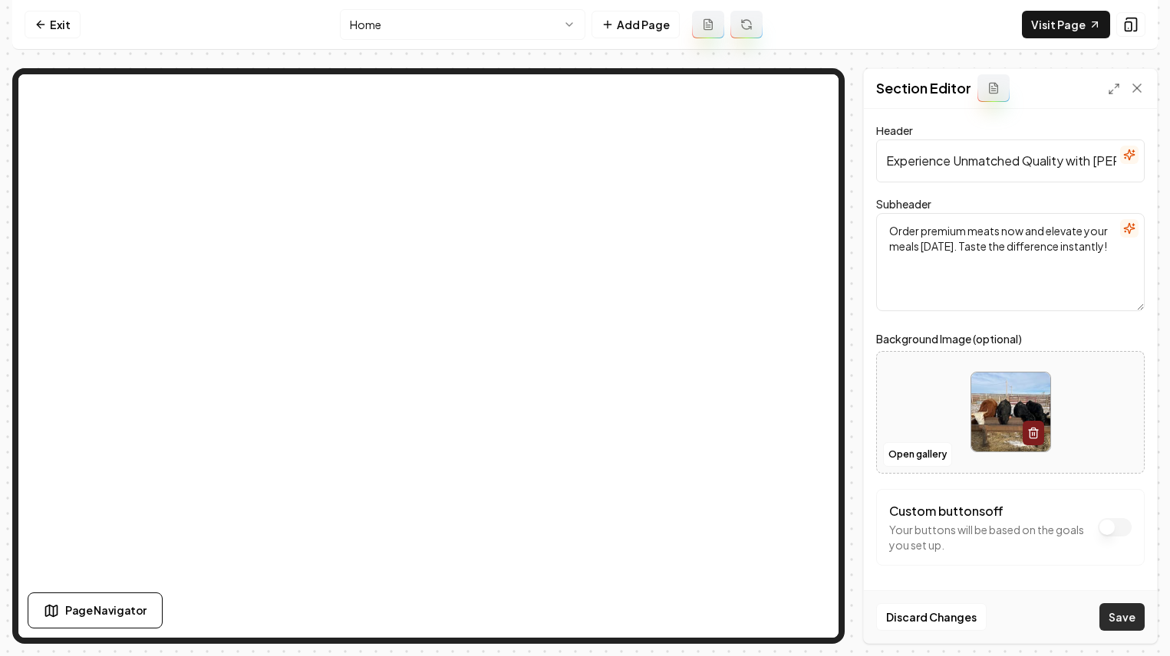
click at [1108, 613] on button "Save" at bounding box center [1121, 618] width 45 height 28
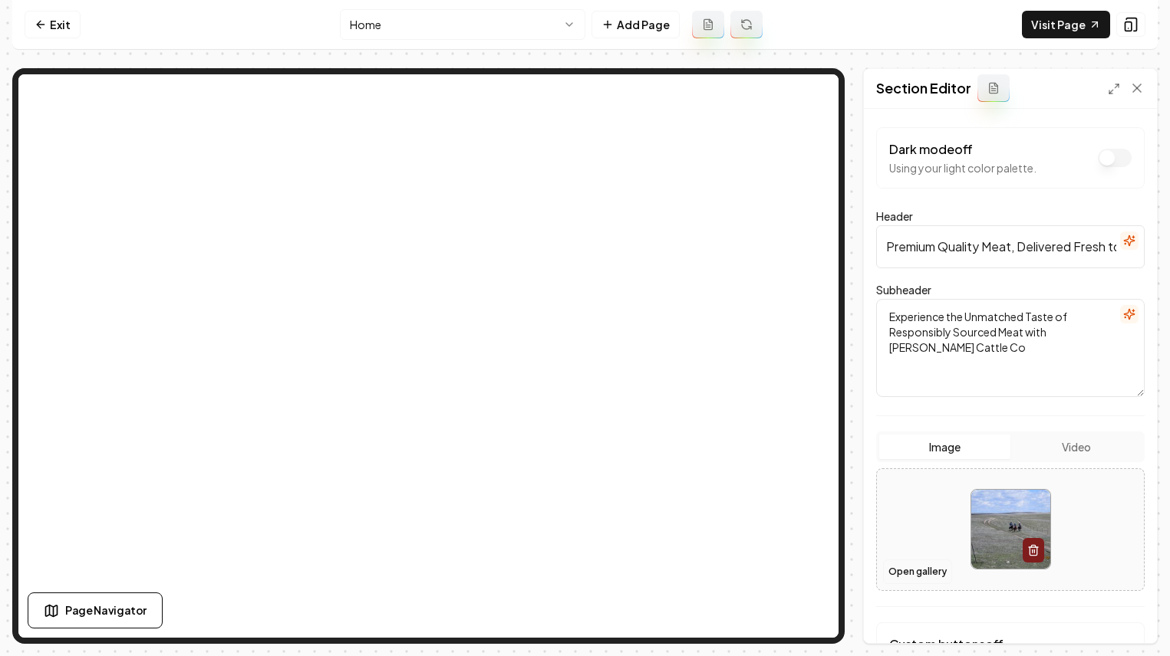
click at [919, 571] on button "Open gallery" at bounding box center [917, 572] width 69 height 25
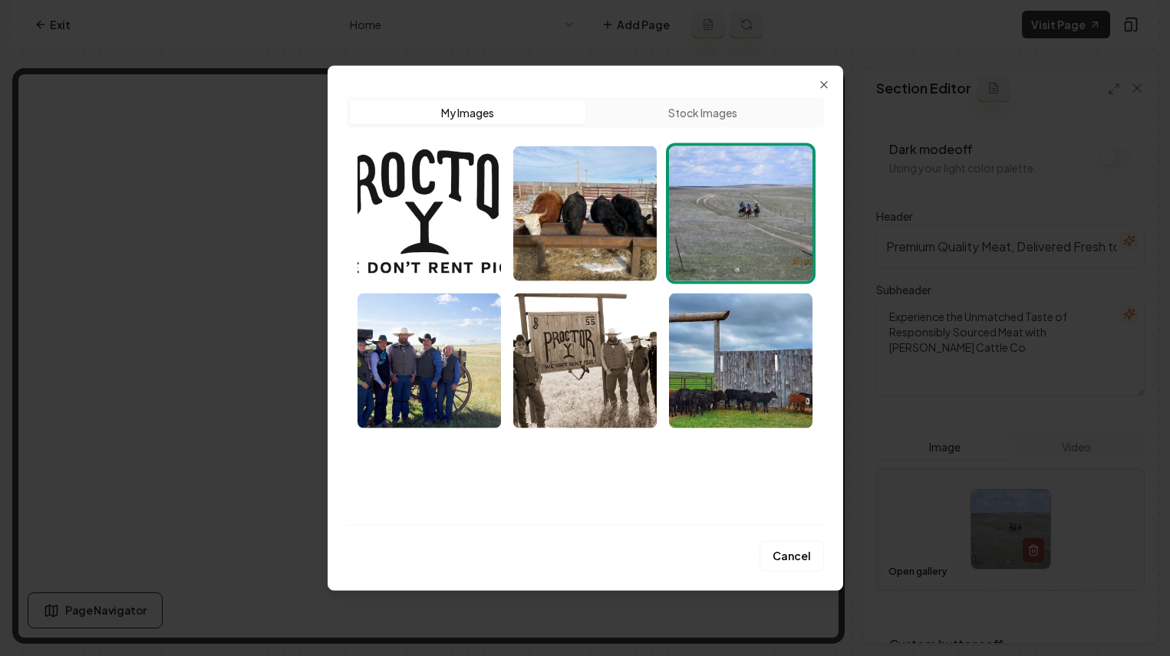
click at [814, 436] on div "Upload My Images Stock Images" at bounding box center [585, 311] width 477 height 428
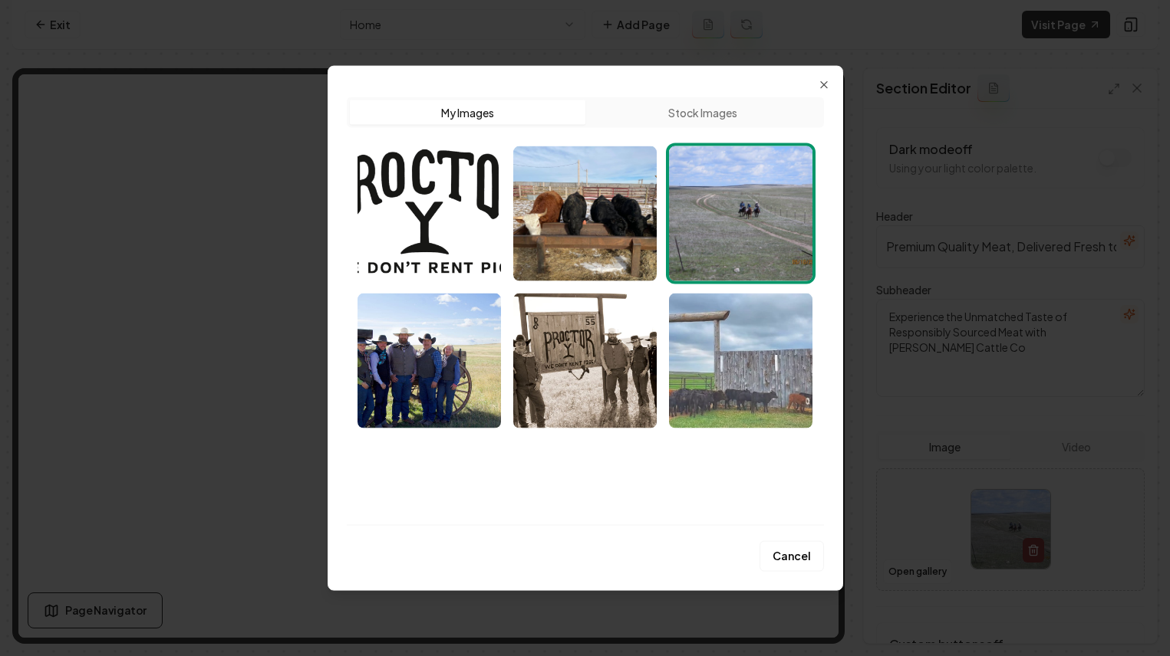
click at [788, 395] on img "Select image image_689f674d5c7cd75eb8bef3b2.jpeg" at bounding box center [740, 361] width 143 height 135
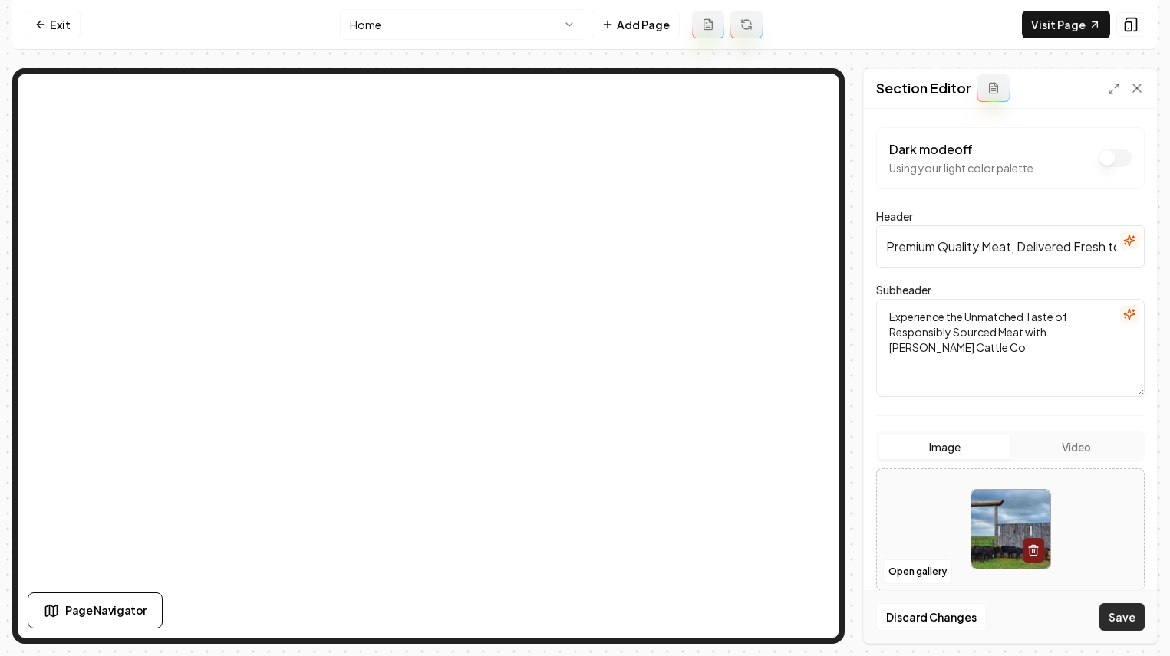
click at [1133, 619] on button "Save" at bounding box center [1121, 618] width 45 height 28
click at [68, 28] on link "Exit" at bounding box center [53, 25] width 56 height 28
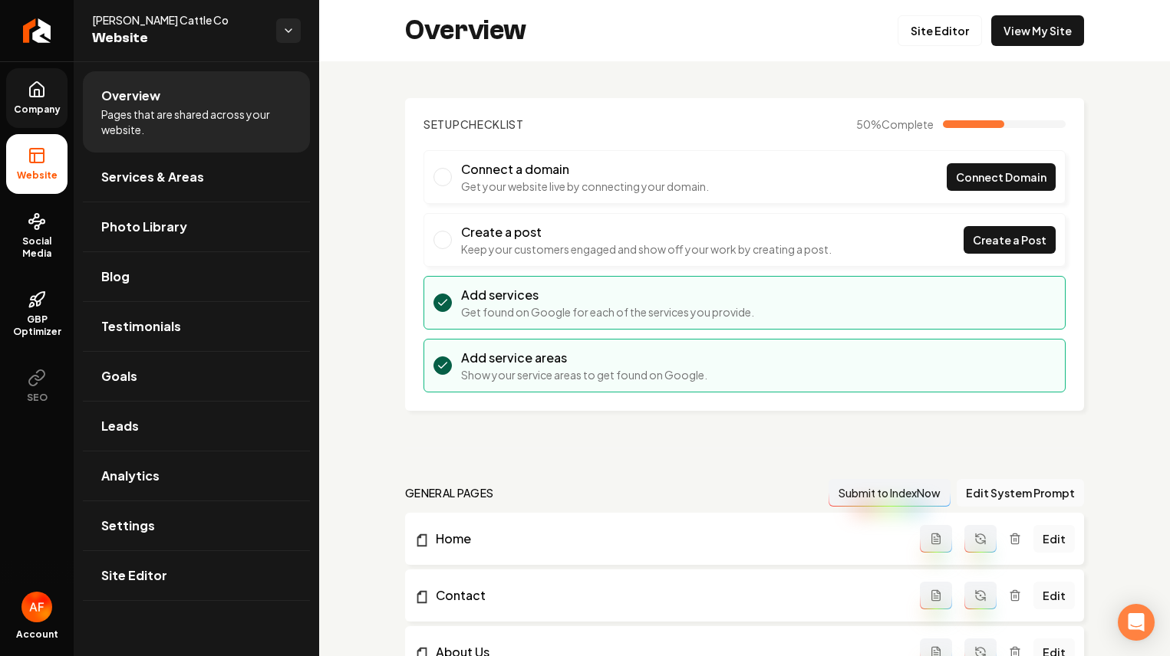
click at [28, 97] on icon at bounding box center [37, 90] width 18 height 18
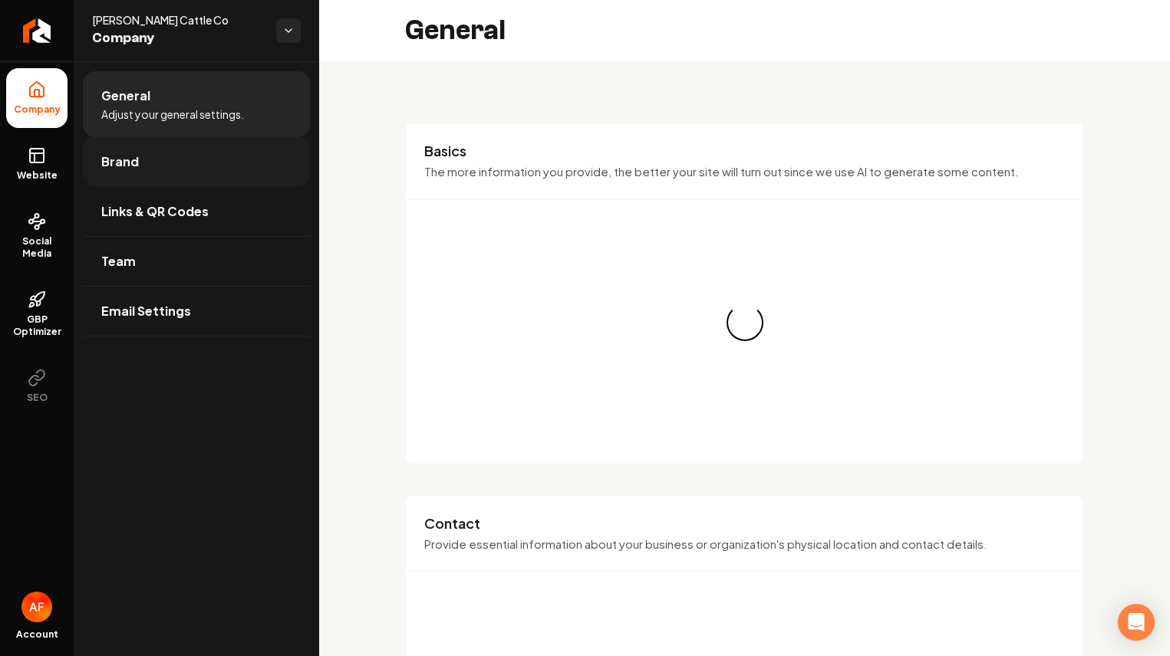
click at [163, 182] on link "Brand" at bounding box center [196, 161] width 227 height 49
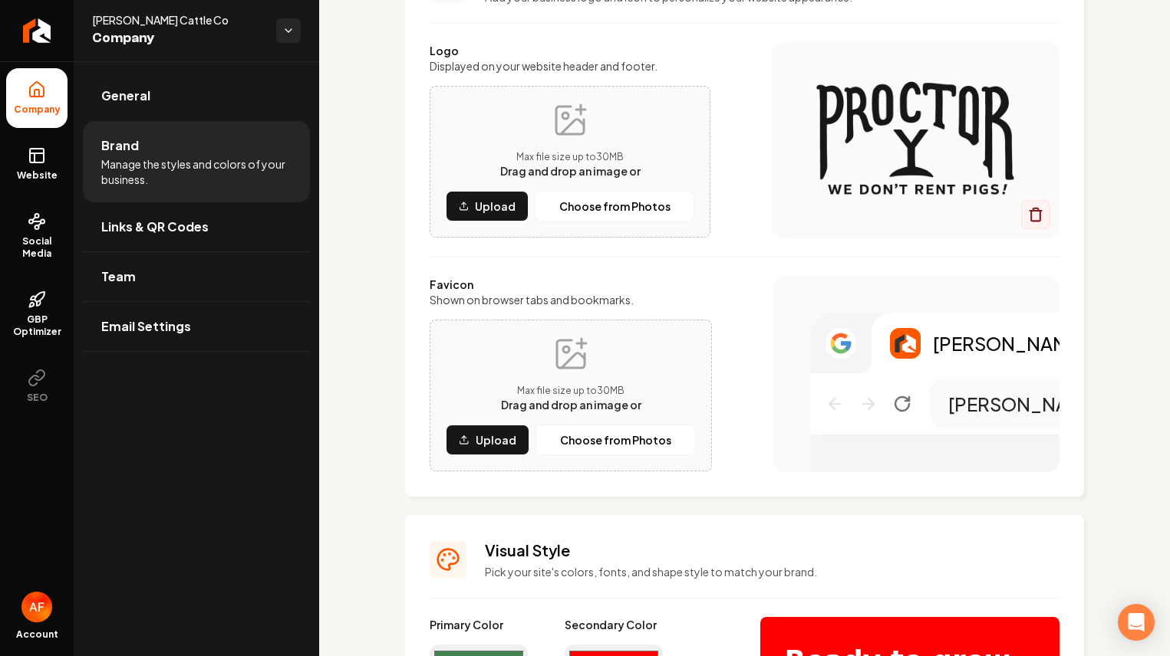
scroll to position [347, 0]
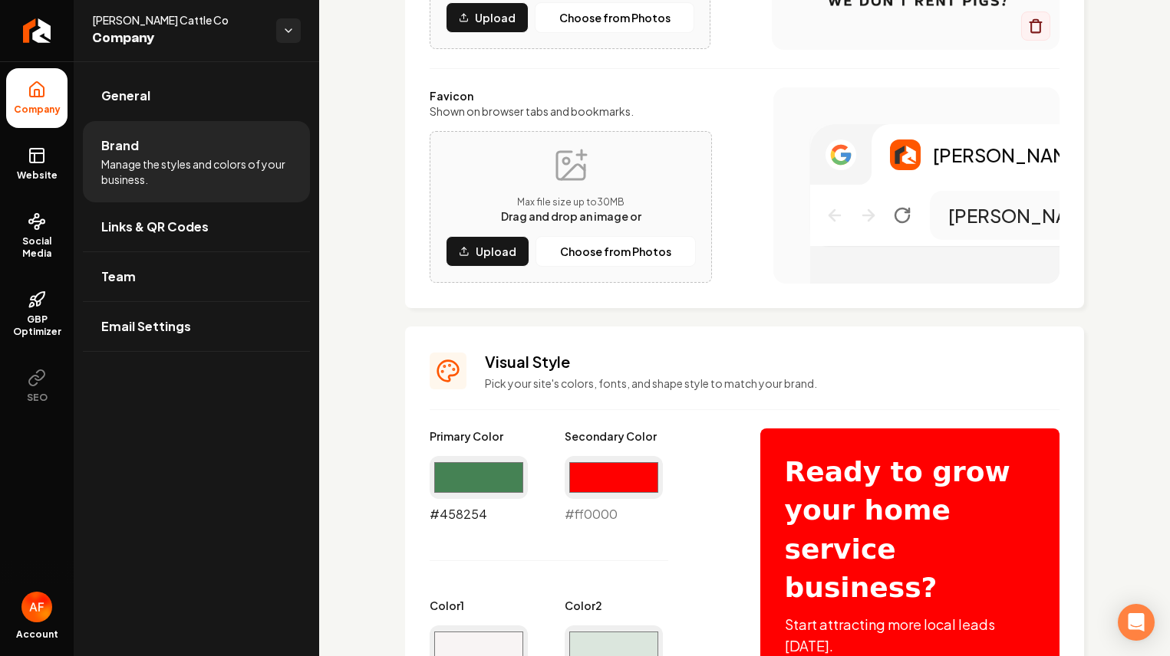
click at [502, 485] on input "#458254" at bounding box center [478, 477] width 98 height 43
type input "#2d4be1"
click at [698, 322] on div "Logo & Icon Add your business logo and icon to personalize your website appeara…" at bounding box center [744, 666] width 679 height 1829
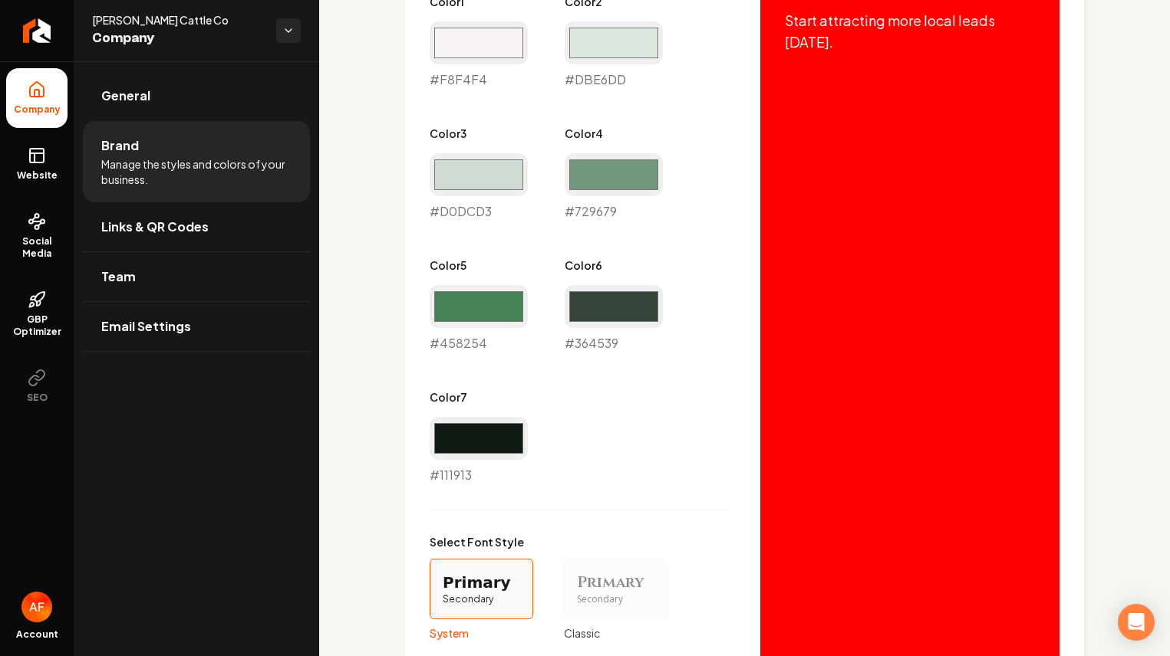
scroll to position [1307, 0]
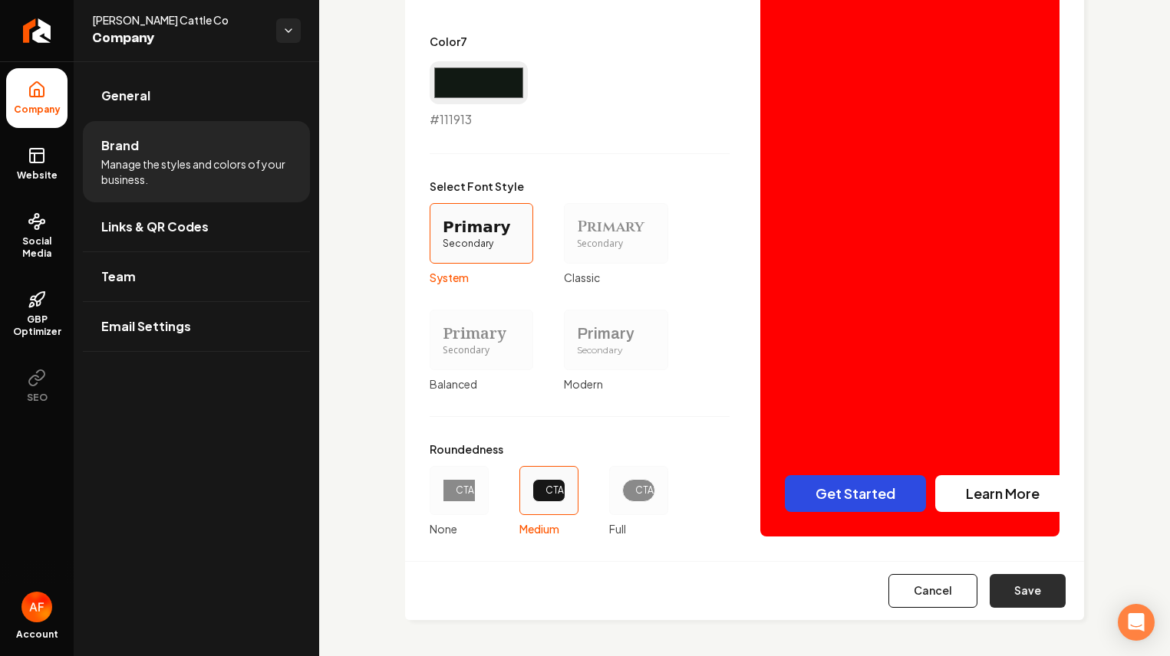
click at [1053, 587] on button "Save" at bounding box center [1027, 591] width 76 height 34
type input "#f8f4f4"
type input "#dbe6dd"
type input "#d0dcd3"
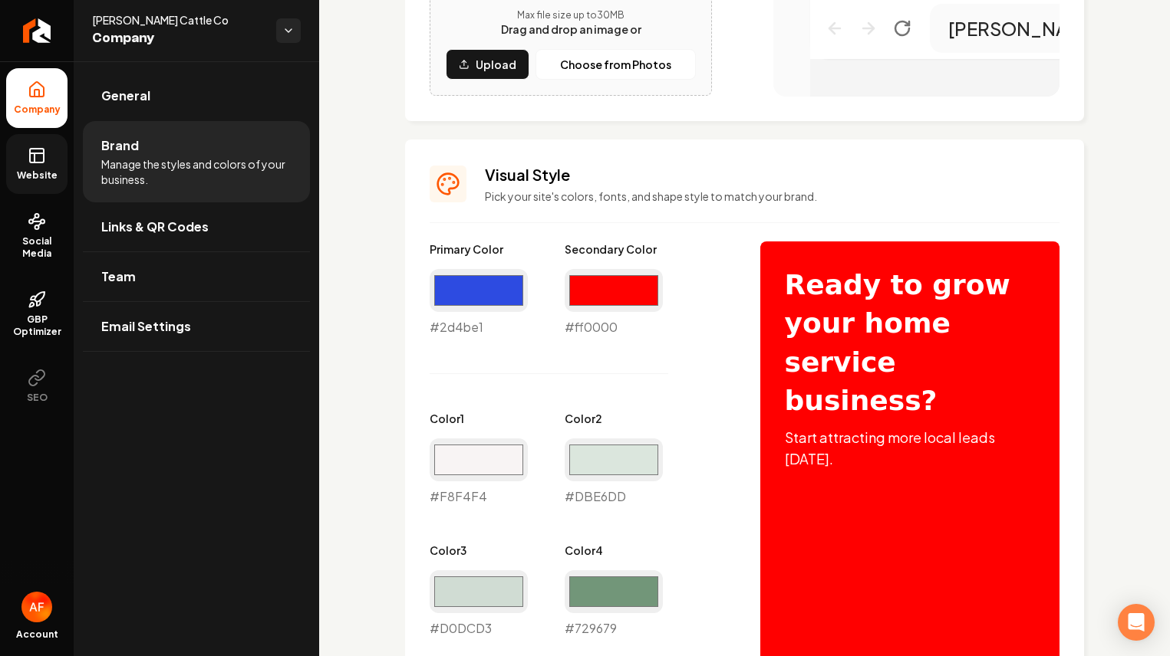
click at [22, 148] on link "Website" at bounding box center [36, 164] width 61 height 60
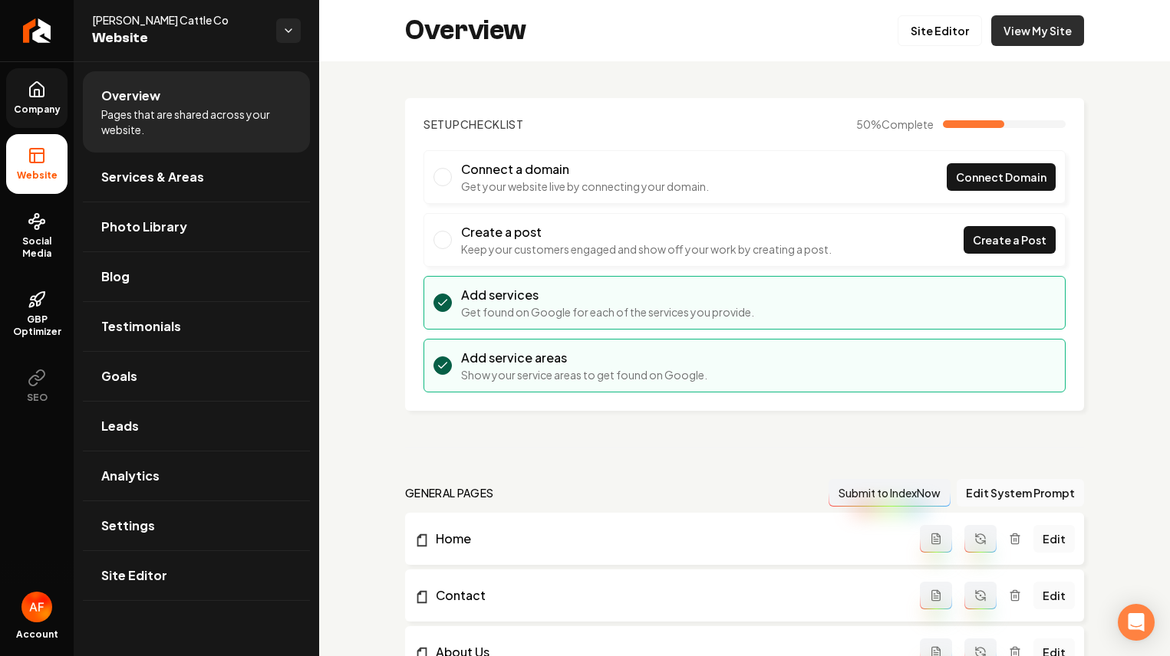
click at [1068, 35] on link "View My Site" at bounding box center [1037, 30] width 93 height 31
click at [930, 27] on link "Site Editor" at bounding box center [939, 30] width 84 height 31
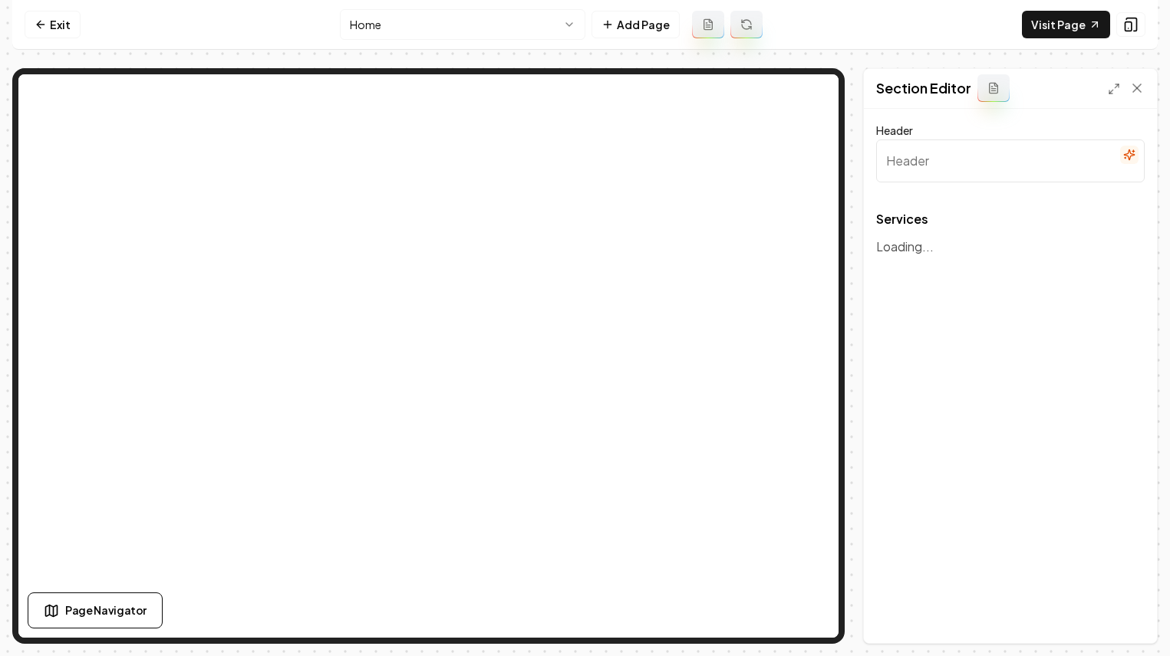
type input "Our Meat Delivery & Wholesale Services"
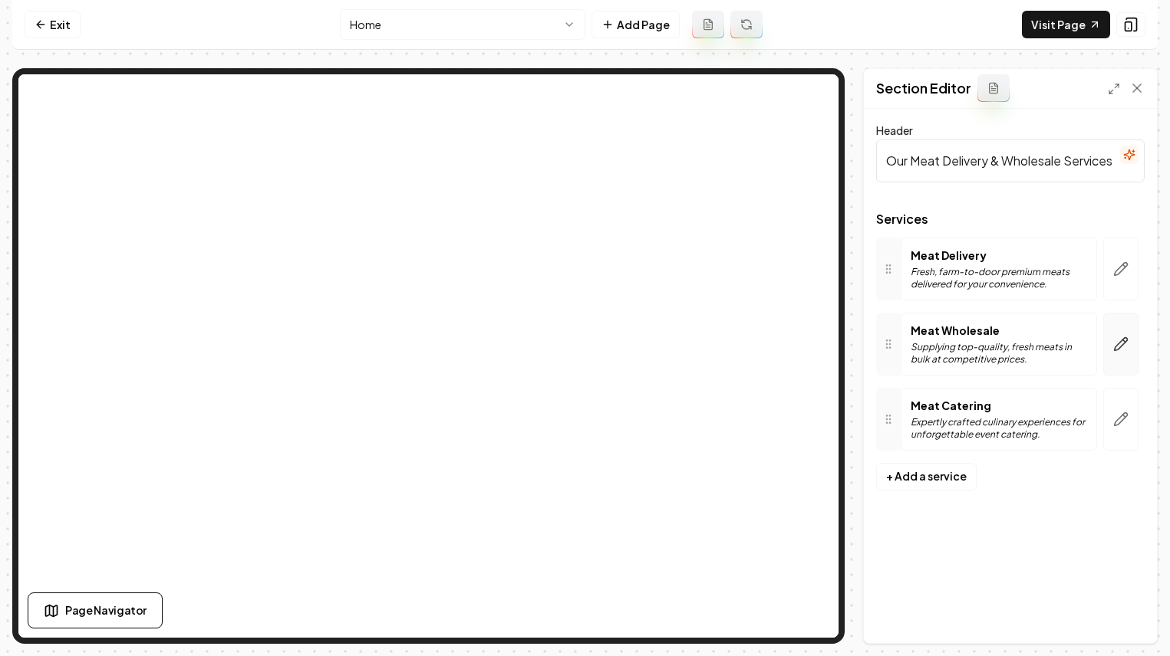
click at [1120, 349] on icon "button" at bounding box center [1120, 344] width 15 height 15
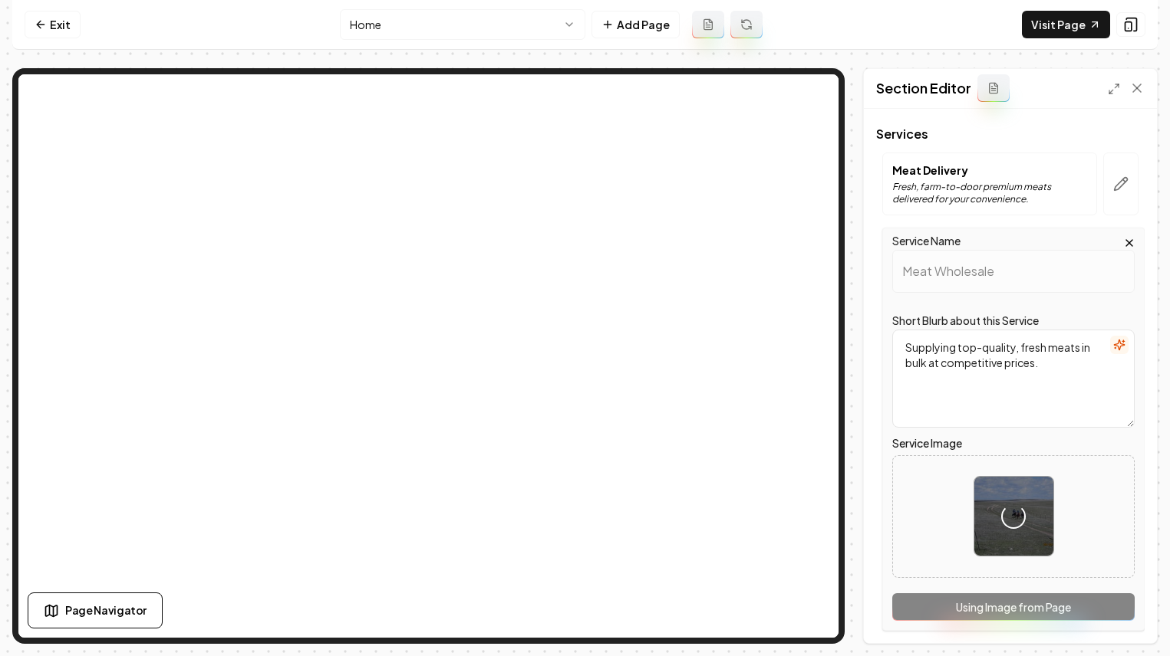
scroll to position [98, 0]
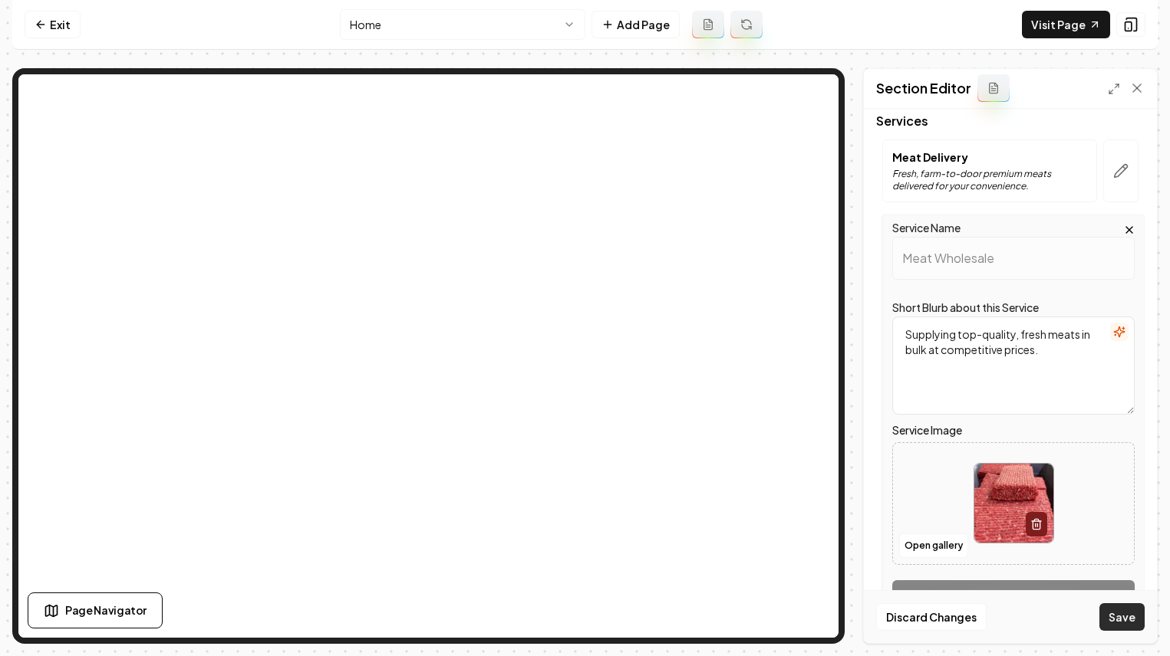
click at [1122, 614] on button "Save" at bounding box center [1121, 618] width 45 height 28
click at [1125, 178] on icon "button" at bounding box center [1120, 170] width 15 height 15
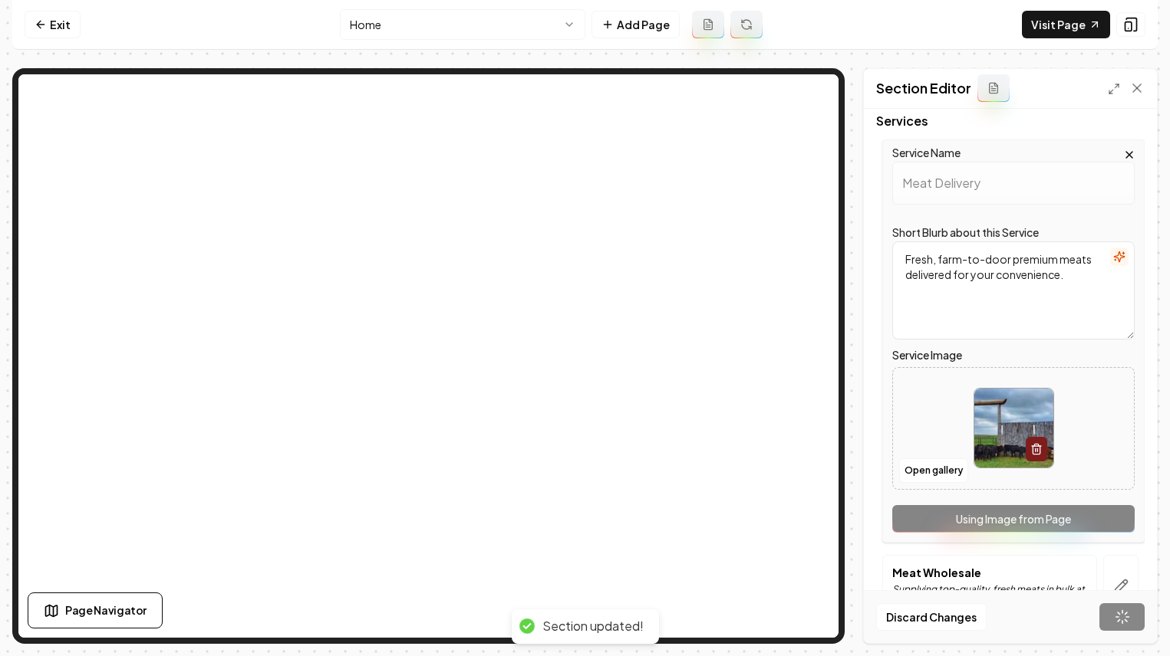
scroll to position [0, 0]
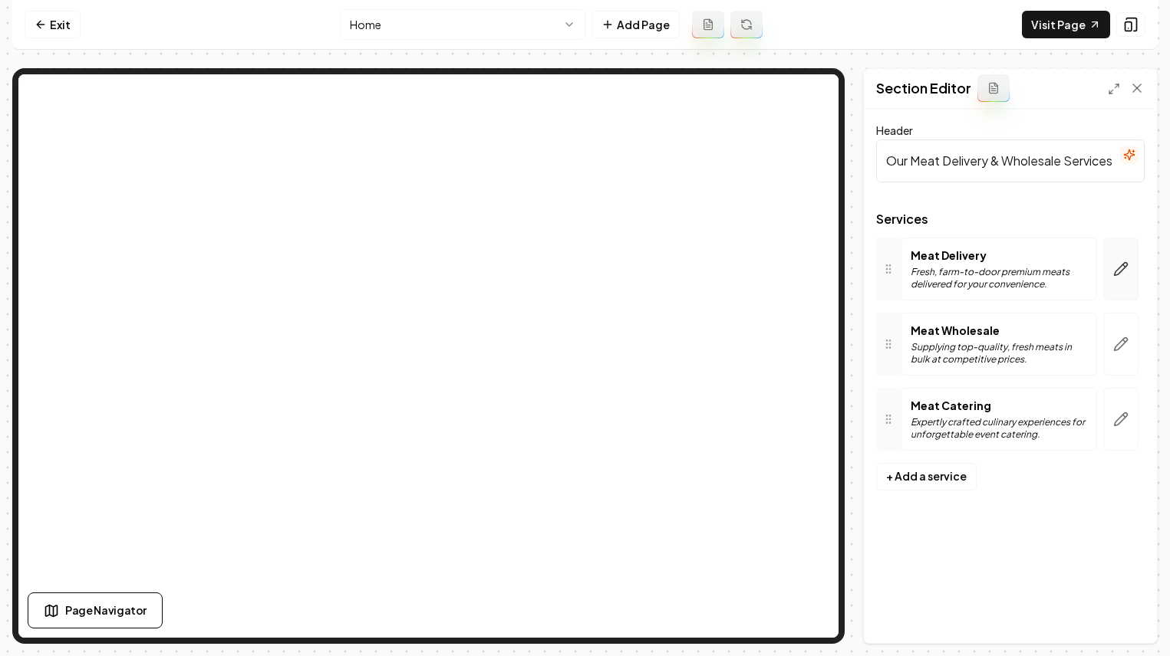
click at [1119, 284] on button "button" at bounding box center [1120, 269] width 35 height 63
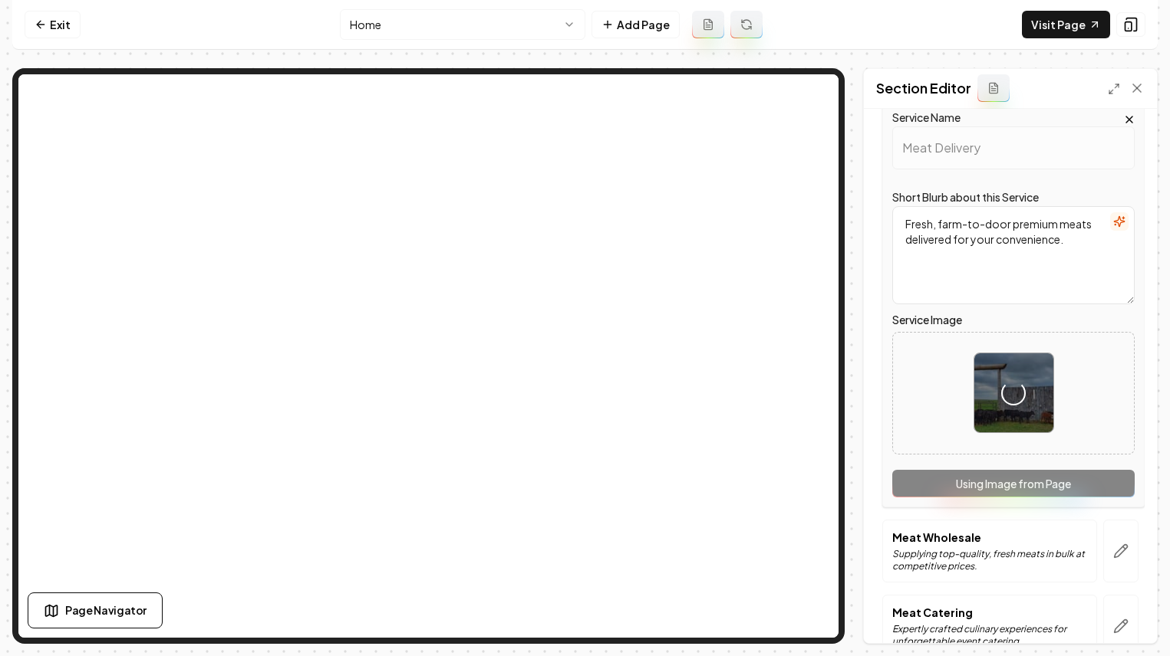
scroll to position [137, 0]
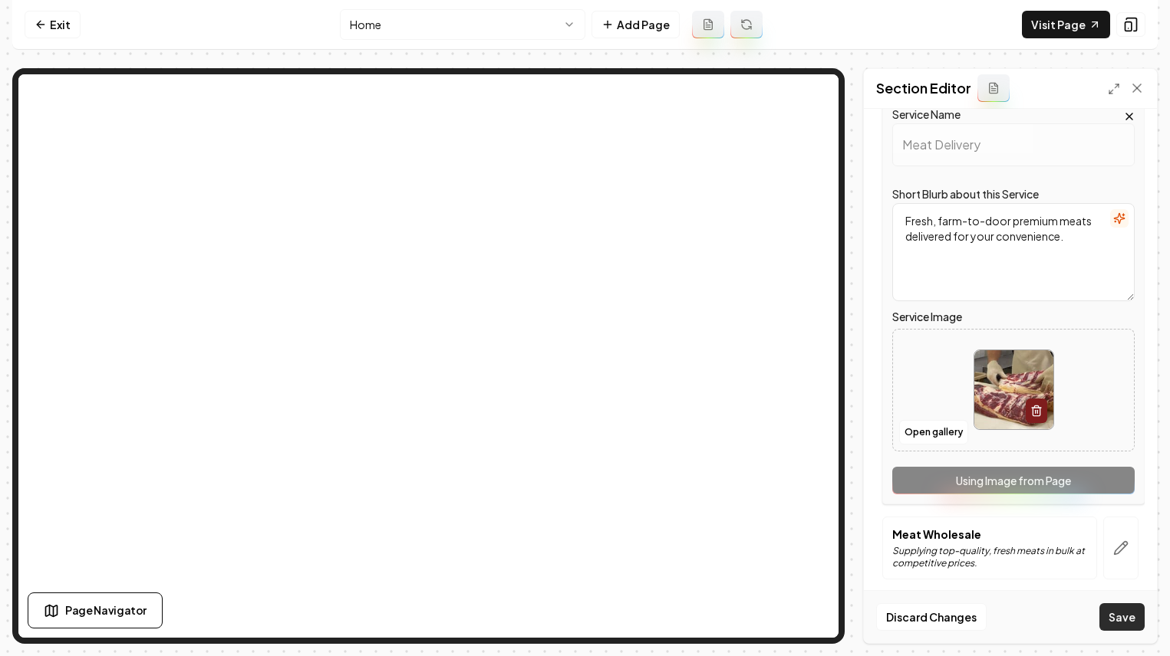
click at [1133, 608] on button "Save" at bounding box center [1121, 618] width 45 height 28
click at [1113, 538] on button "button" at bounding box center [1120, 548] width 35 height 63
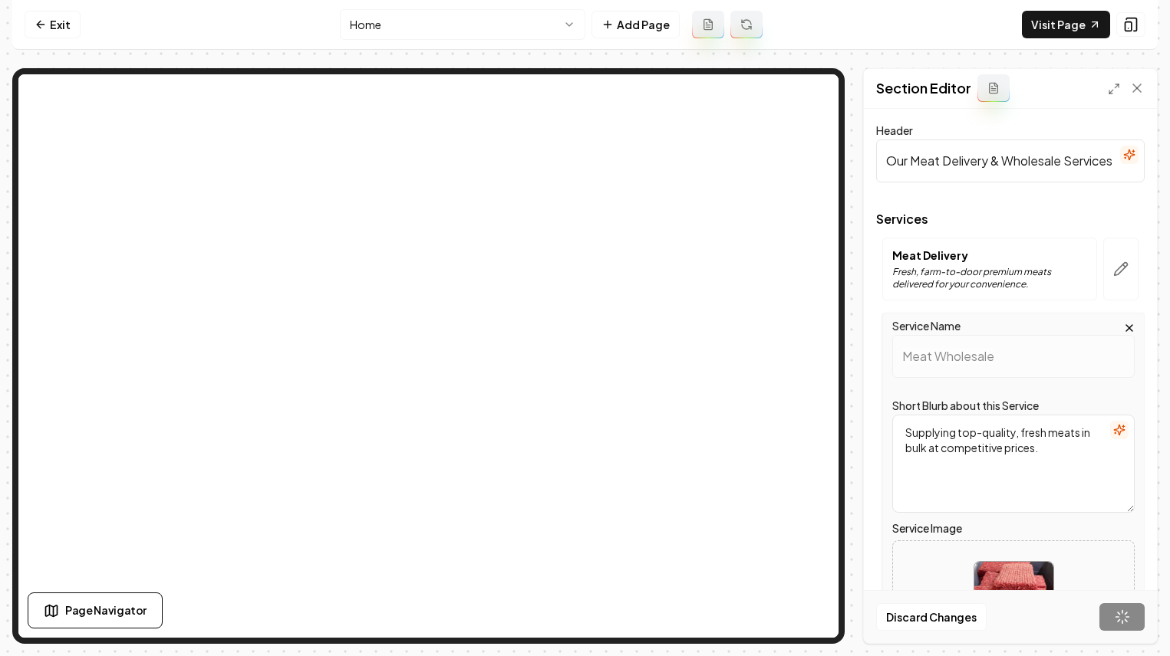
drag, startPoint x: 975, startPoint y: 558, endPoint x: 977, endPoint y: 641, distance: 83.6
click at [975, 581] on div at bounding box center [1013, 601] width 241 height 105
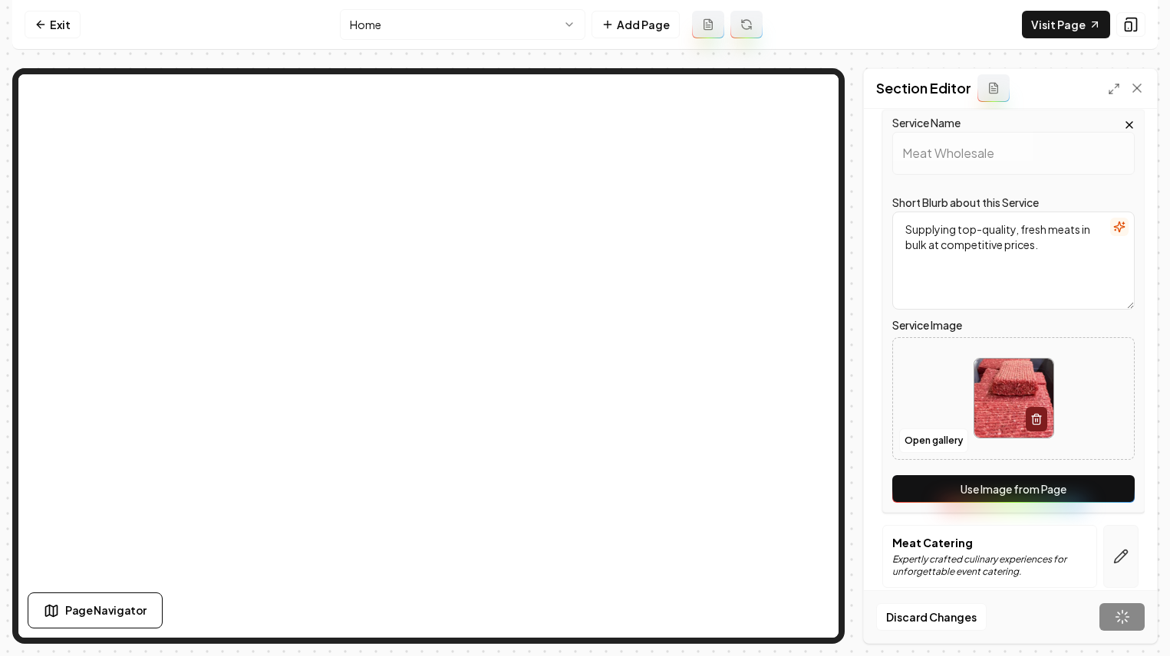
click at [1114, 550] on icon "button" at bounding box center [1120, 556] width 15 height 15
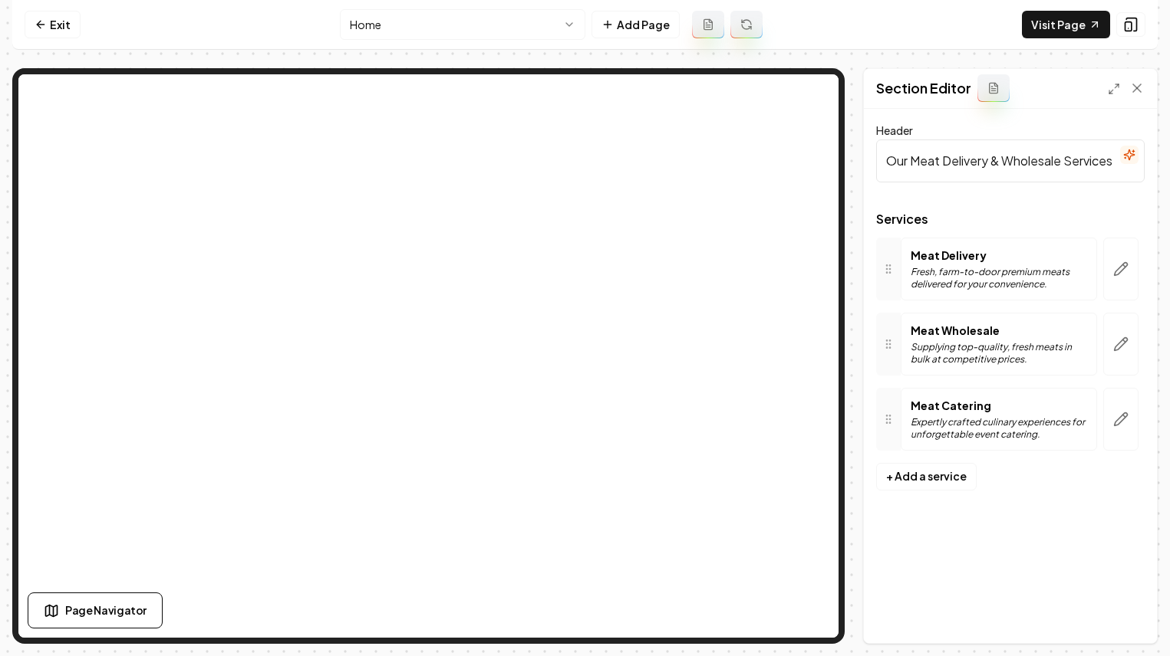
scroll to position [0, 0]
click at [900, 410] on div "Meat Catering Expertly crafted culinary experiences for unforgettable event cat…" at bounding box center [998, 419] width 196 height 63
click at [1104, 426] on button "button" at bounding box center [1120, 419] width 35 height 63
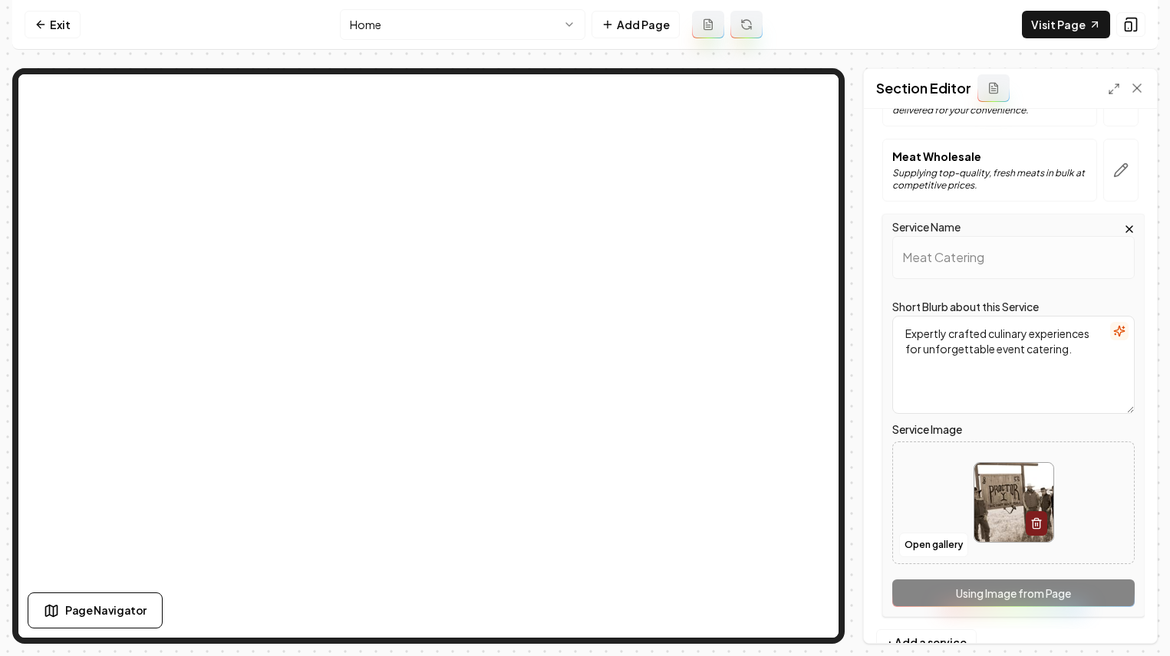
scroll to position [195, 0]
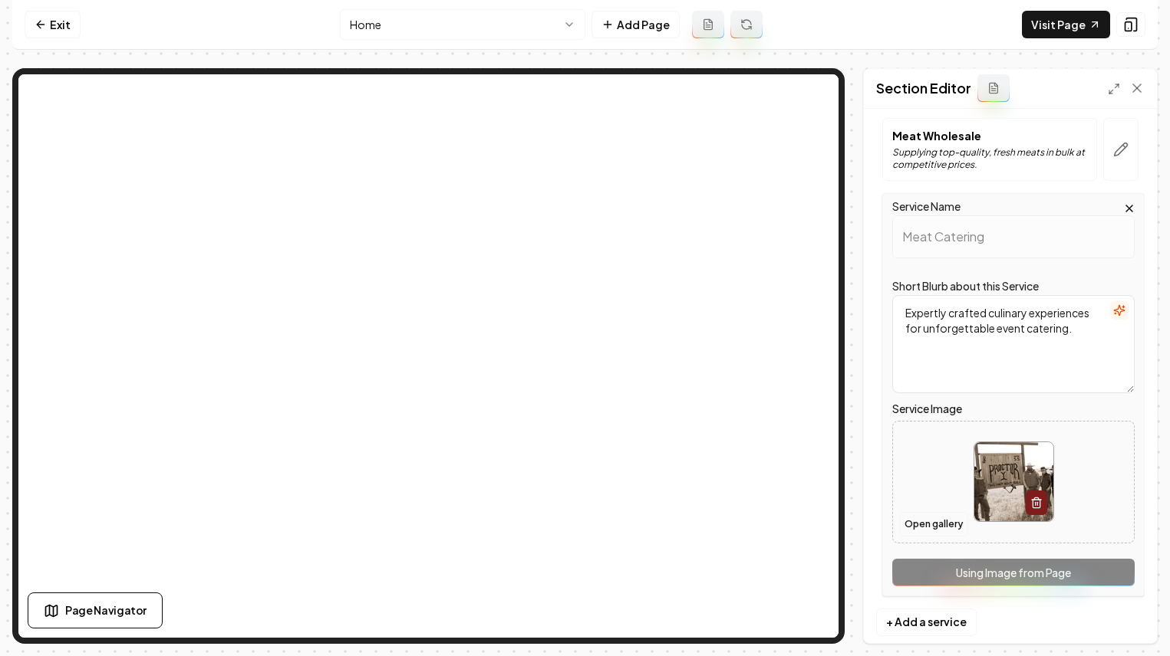
click at [951, 514] on button "Open gallery" at bounding box center [933, 524] width 69 height 25
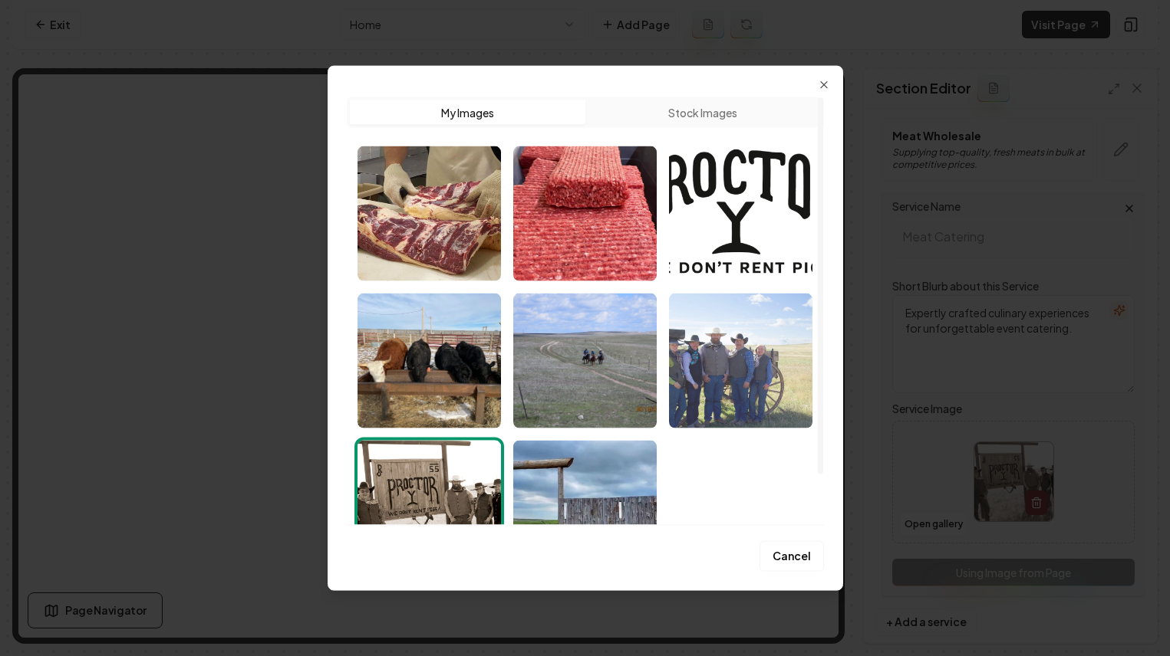
click at [735, 354] on img "Select image image_689f674d5c7cd75eb8bef642.jpeg" at bounding box center [740, 361] width 143 height 135
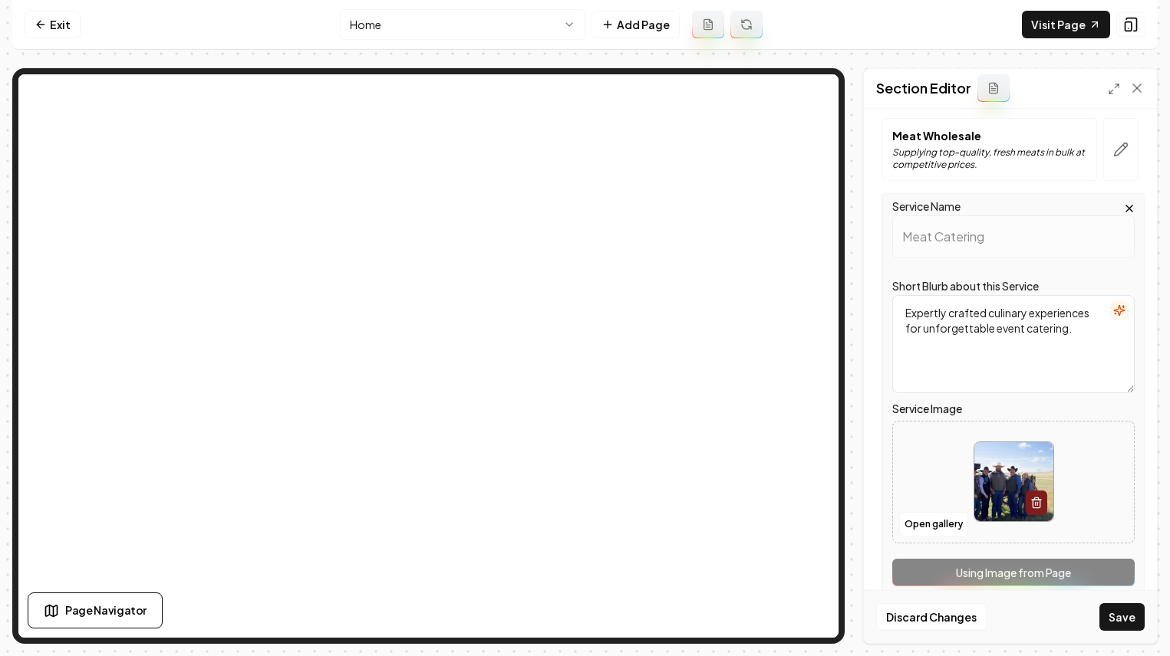
click at [1135, 632] on div "Discard Changes Save" at bounding box center [1010, 617] width 293 height 53
click at [1135, 627] on button "Save" at bounding box center [1121, 618] width 45 height 28
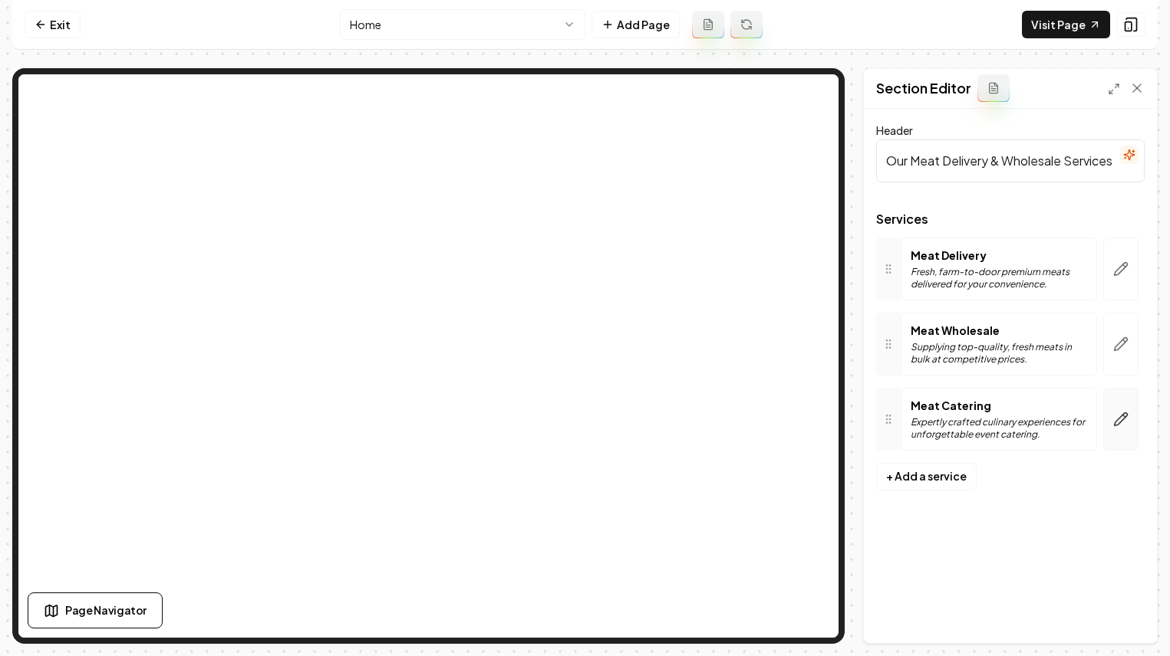
click at [1121, 430] on button "button" at bounding box center [1120, 419] width 35 height 63
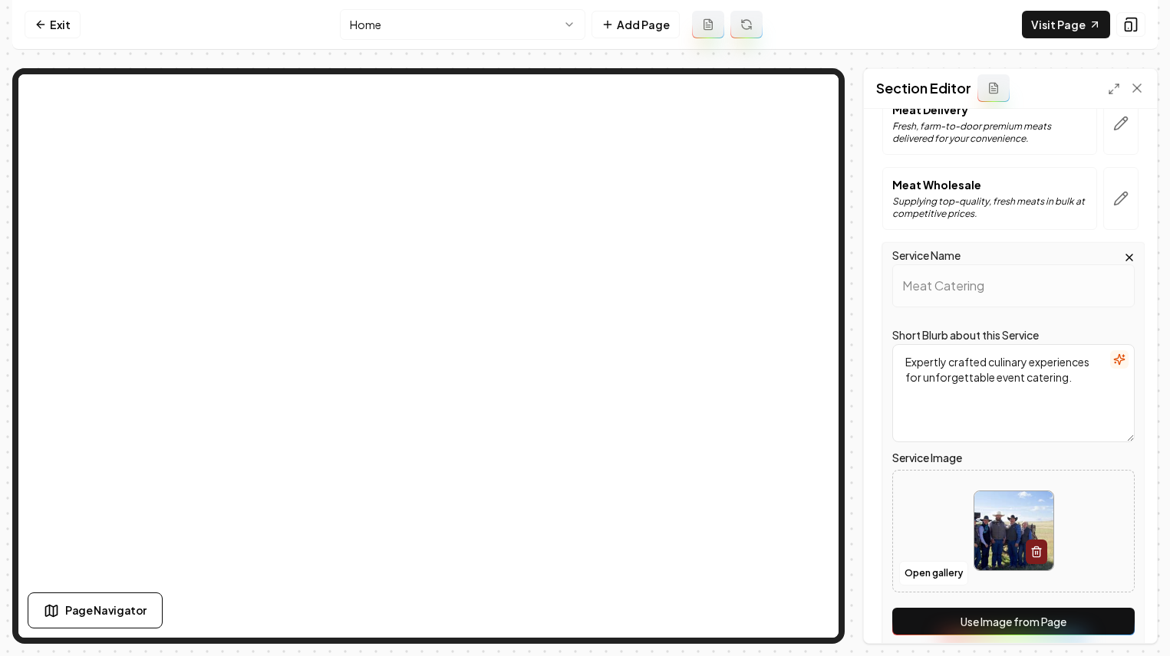
scroll to position [219, 0]
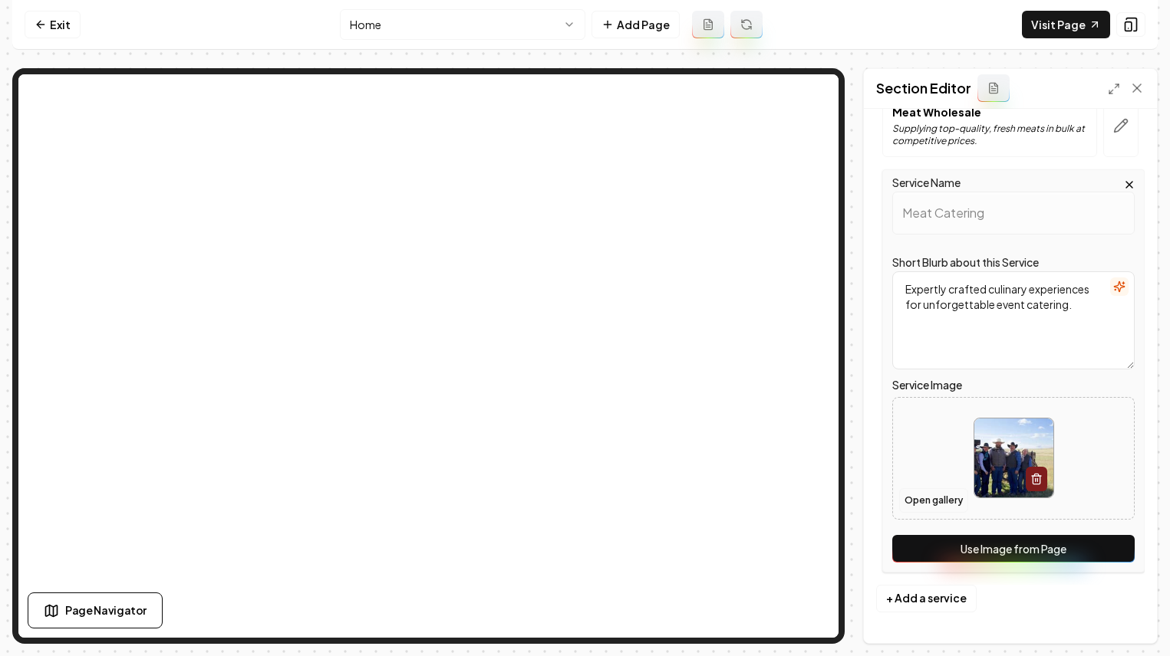
click at [933, 503] on button "Open gallery" at bounding box center [933, 501] width 69 height 25
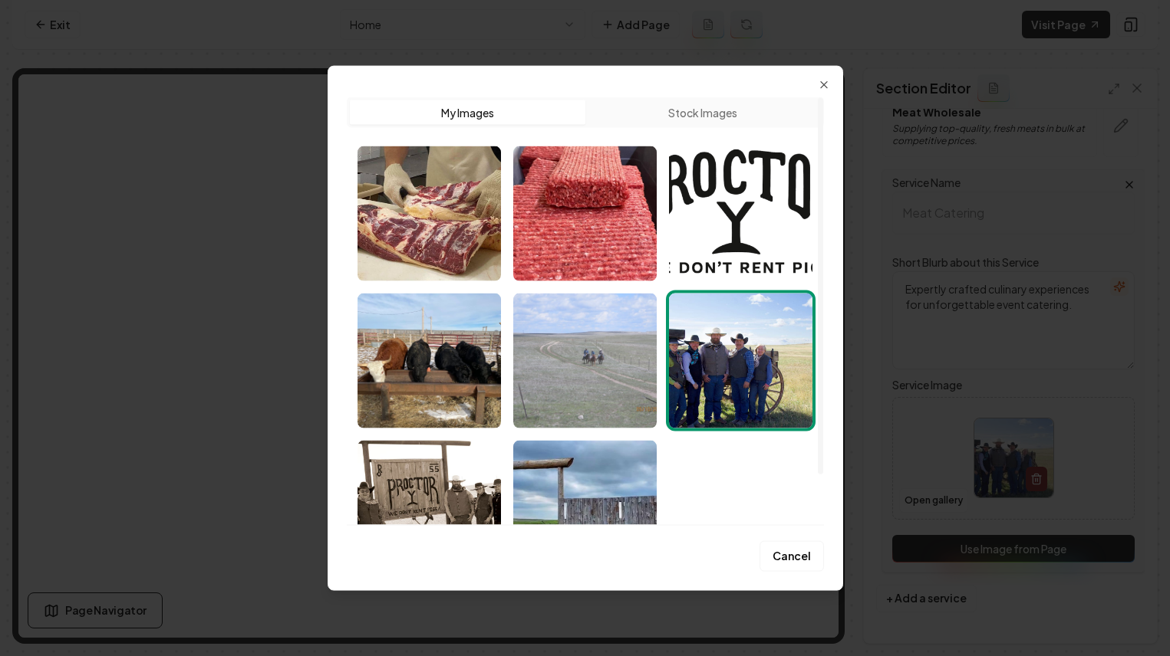
click at [610, 351] on img "Select image image_689f674d5c7cd75eb8bef803.jpeg" at bounding box center [584, 361] width 143 height 135
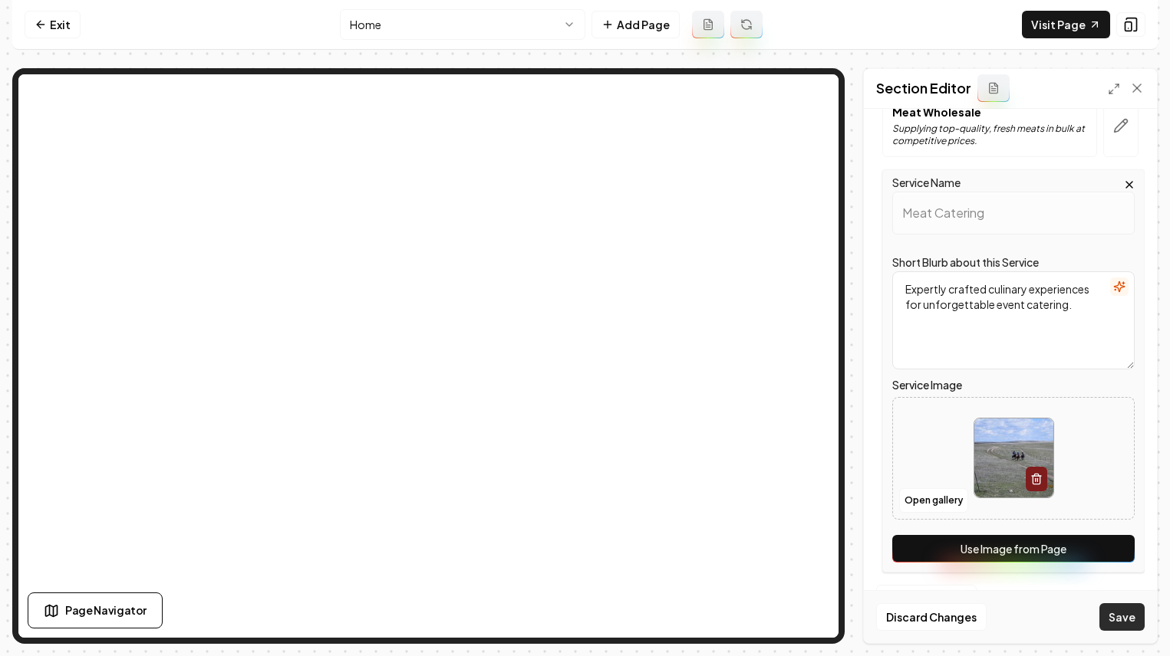
click at [1126, 620] on button "Save" at bounding box center [1121, 618] width 45 height 28
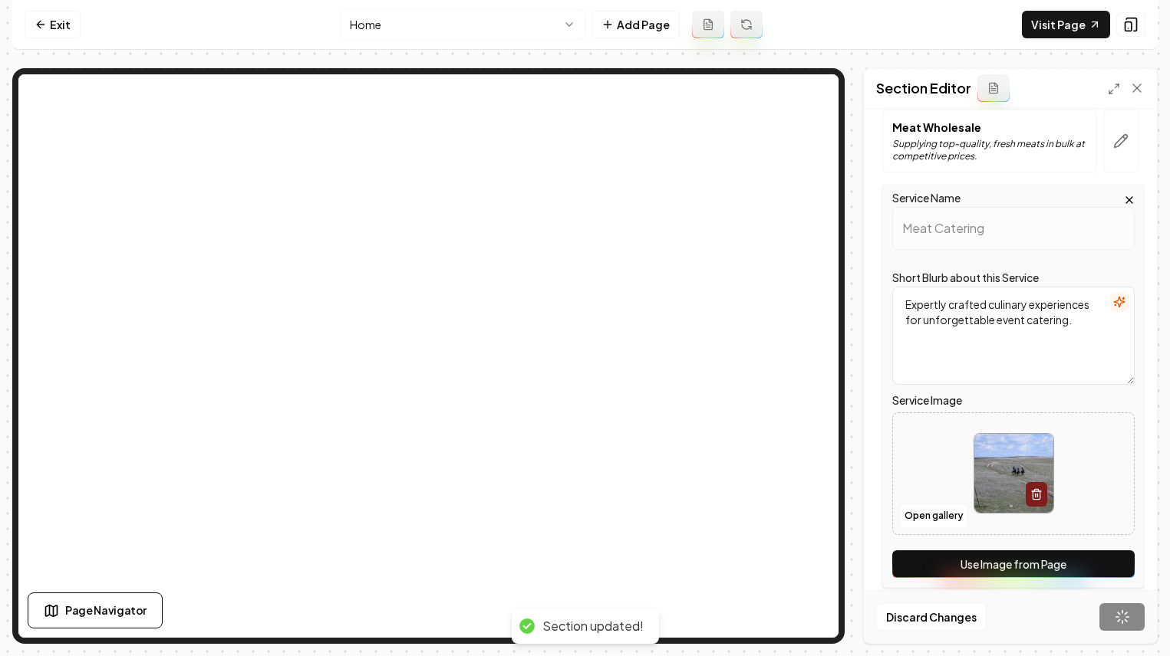
scroll to position [0, 0]
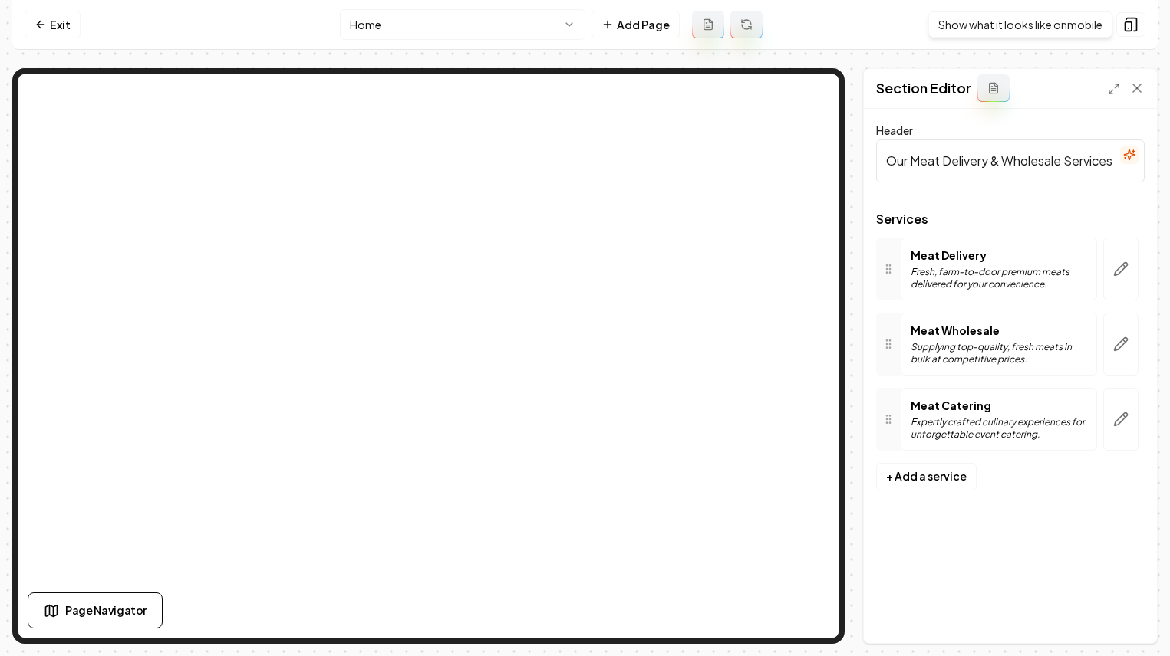
click at [1056, 24] on div "Show what it looks like on mobile Show what it looks like on mobile" at bounding box center [1020, 25] width 184 height 26
click at [1067, 21] on link "Visit Page" at bounding box center [1066, 25] width 88 height 28
